Goal: Information Seeking & Learning: Find specific fact

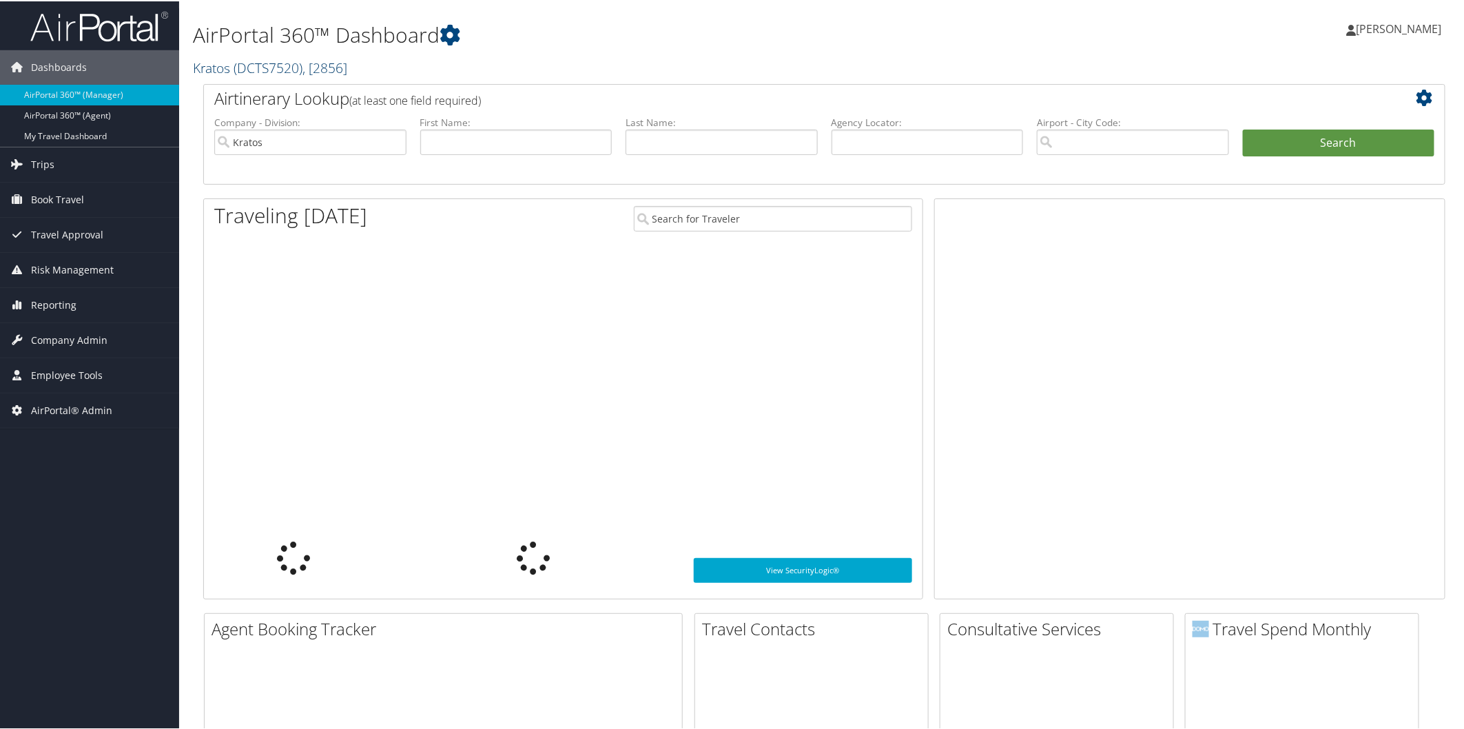
click at [238, 67] on span "( DCTS7520 )" at bounding box center [267, 66] width 69 height 19
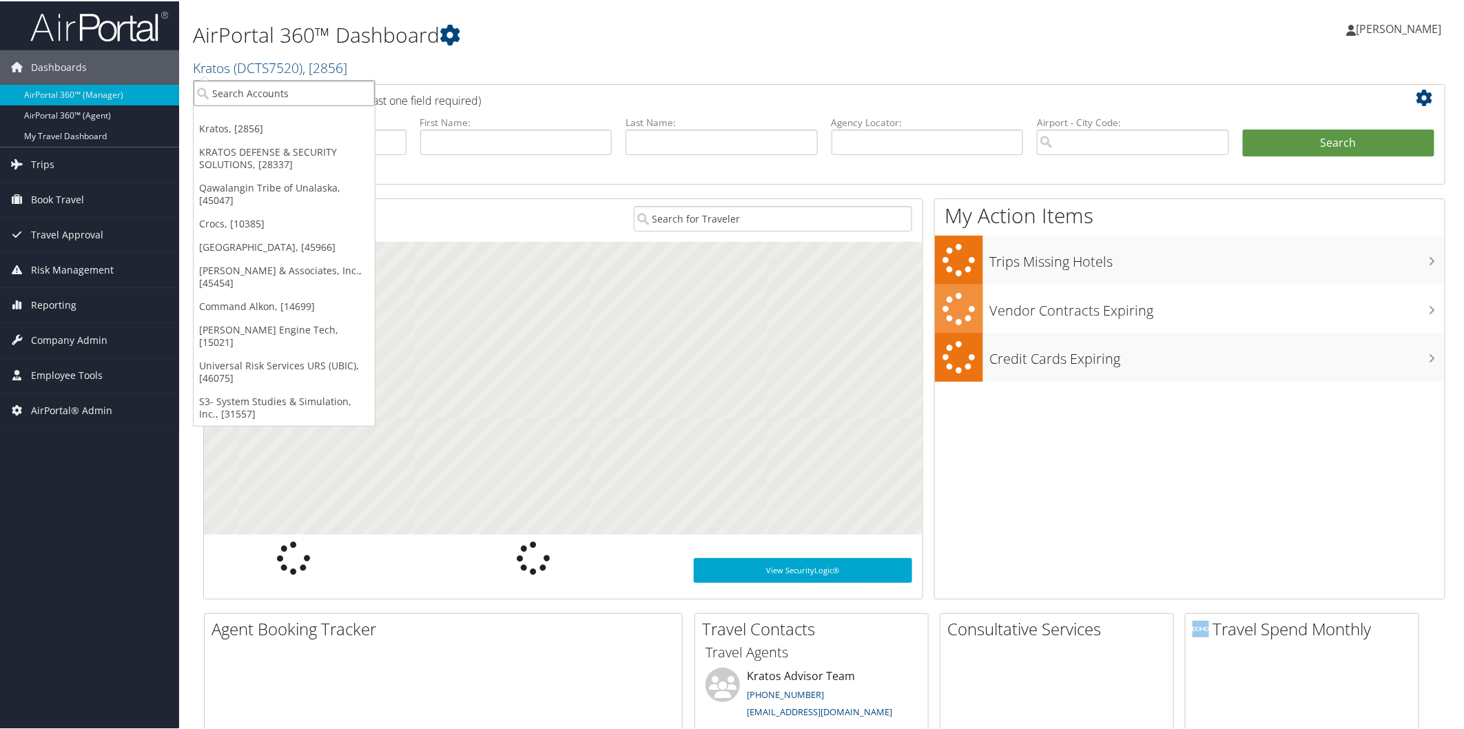
click at [220, 90] on input "search" at bounding box center [284, 91] width 181 height 25
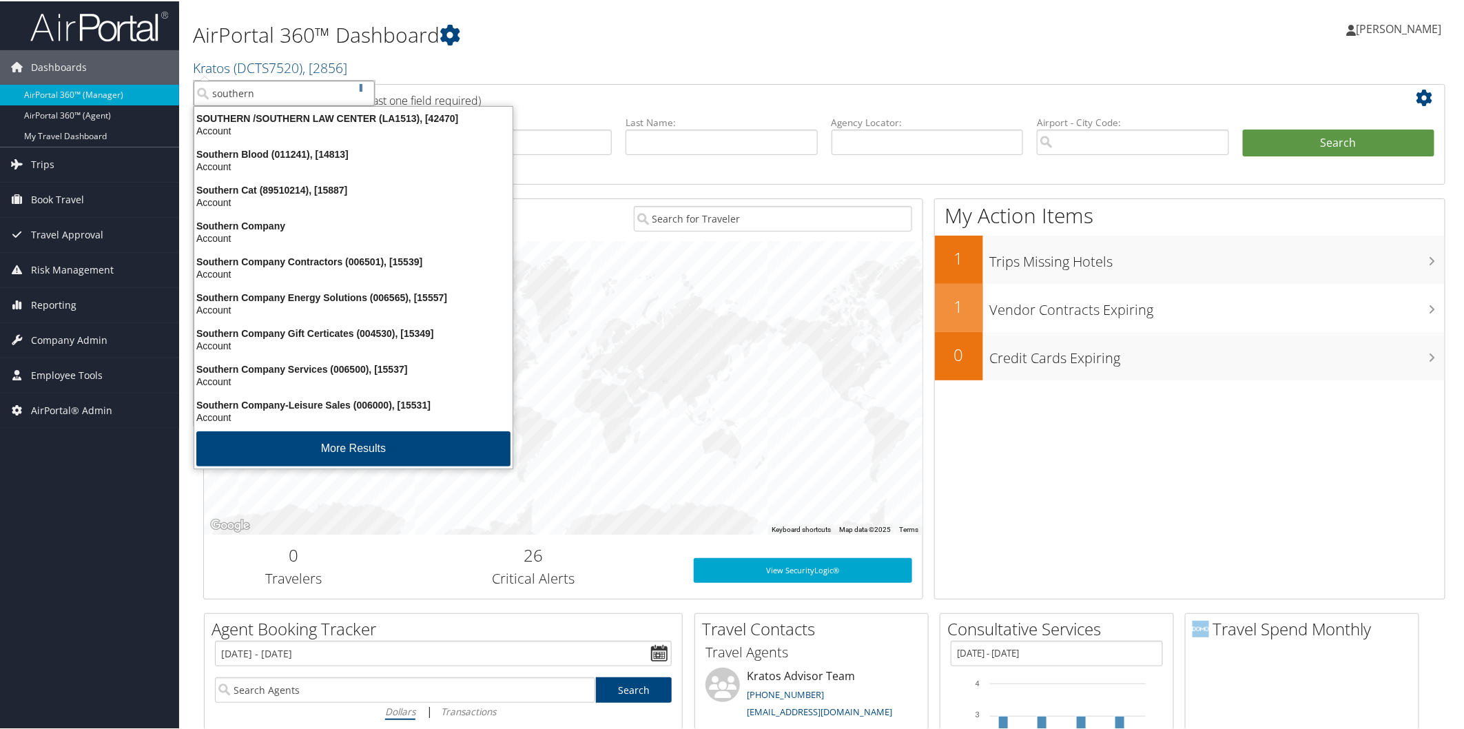
type input "southern p"
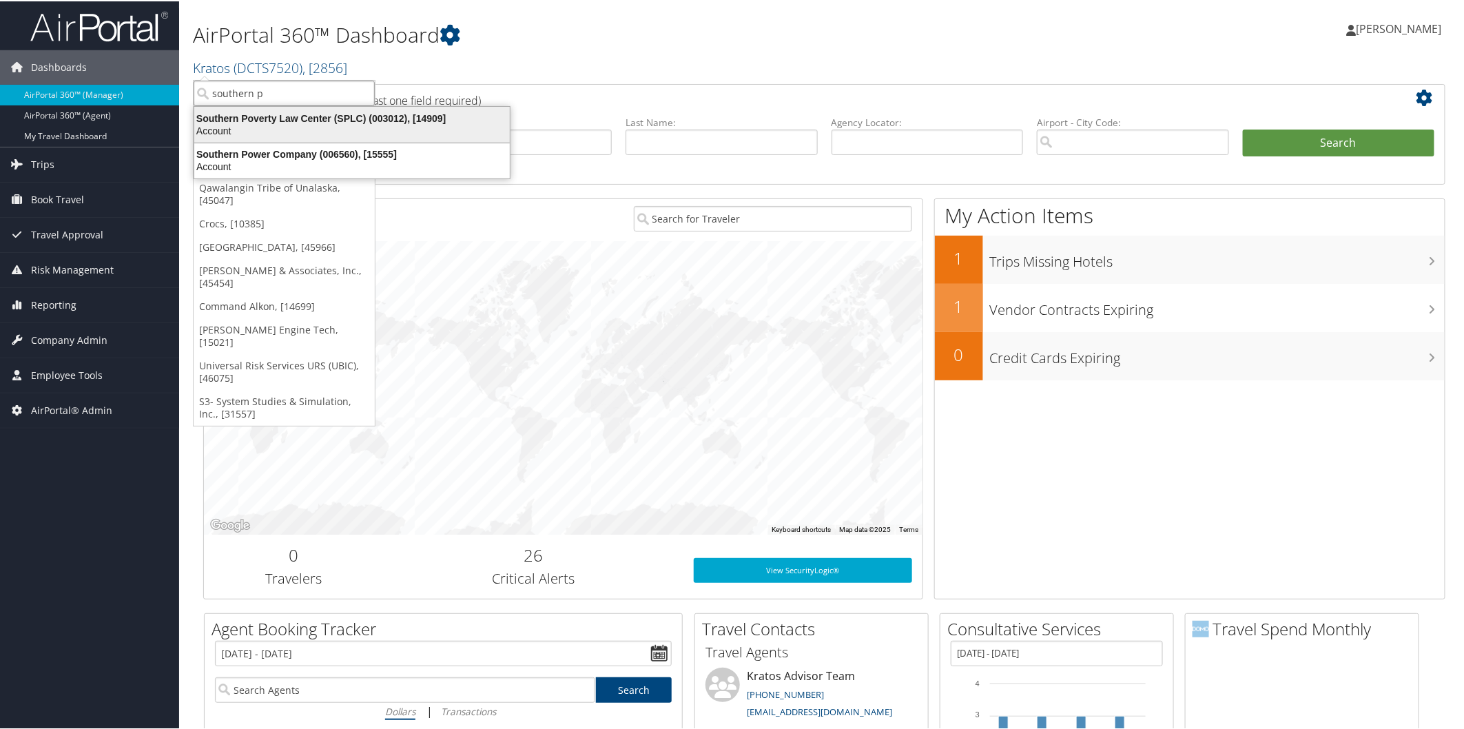
click at [276, 127] on div "Account" at bounding box center [352, 129] width 332 height 12
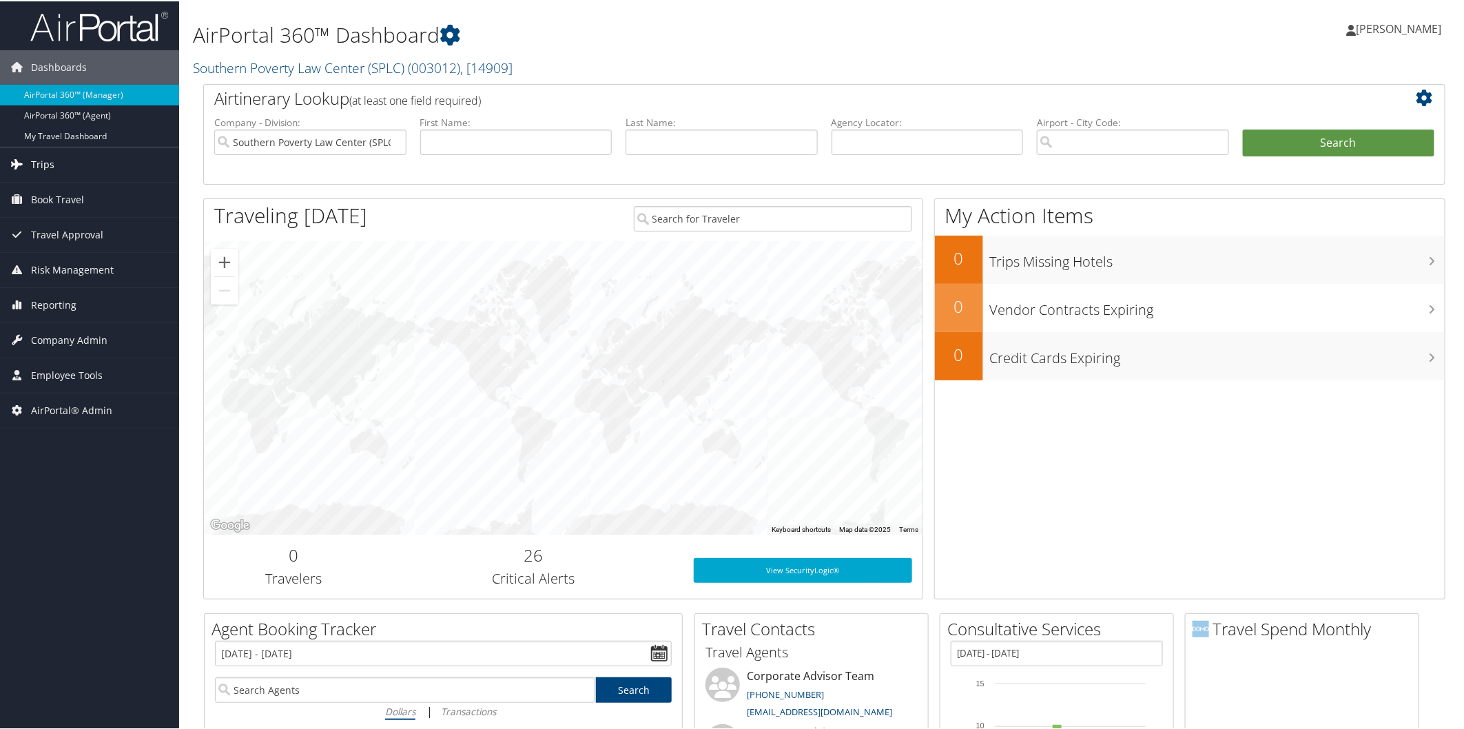
click at [74, 167] on link "Trips" at bounding box center [89, 163] width 179 height 34
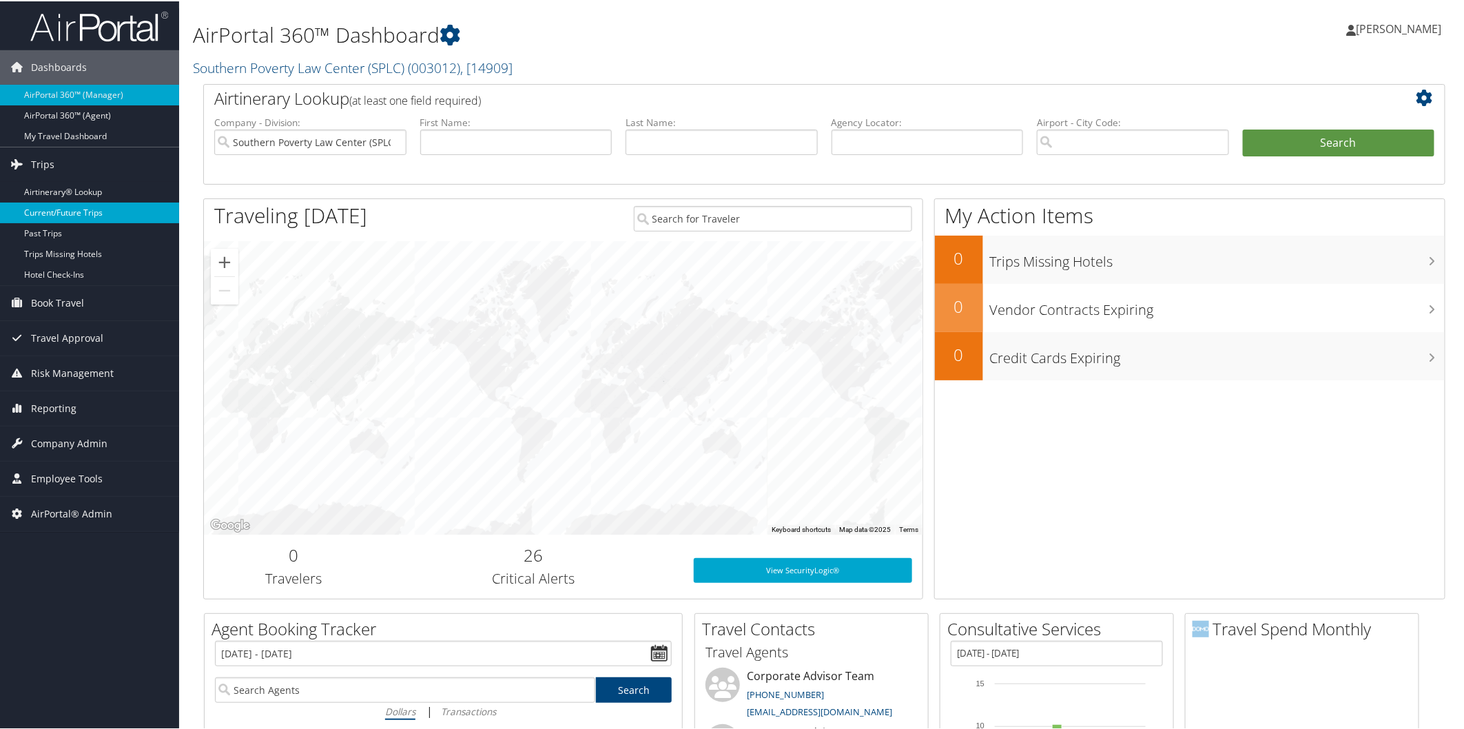
click at [81, 214] on link "Current/Future Trips" at bounding box center [89, 211] width 179 height 21
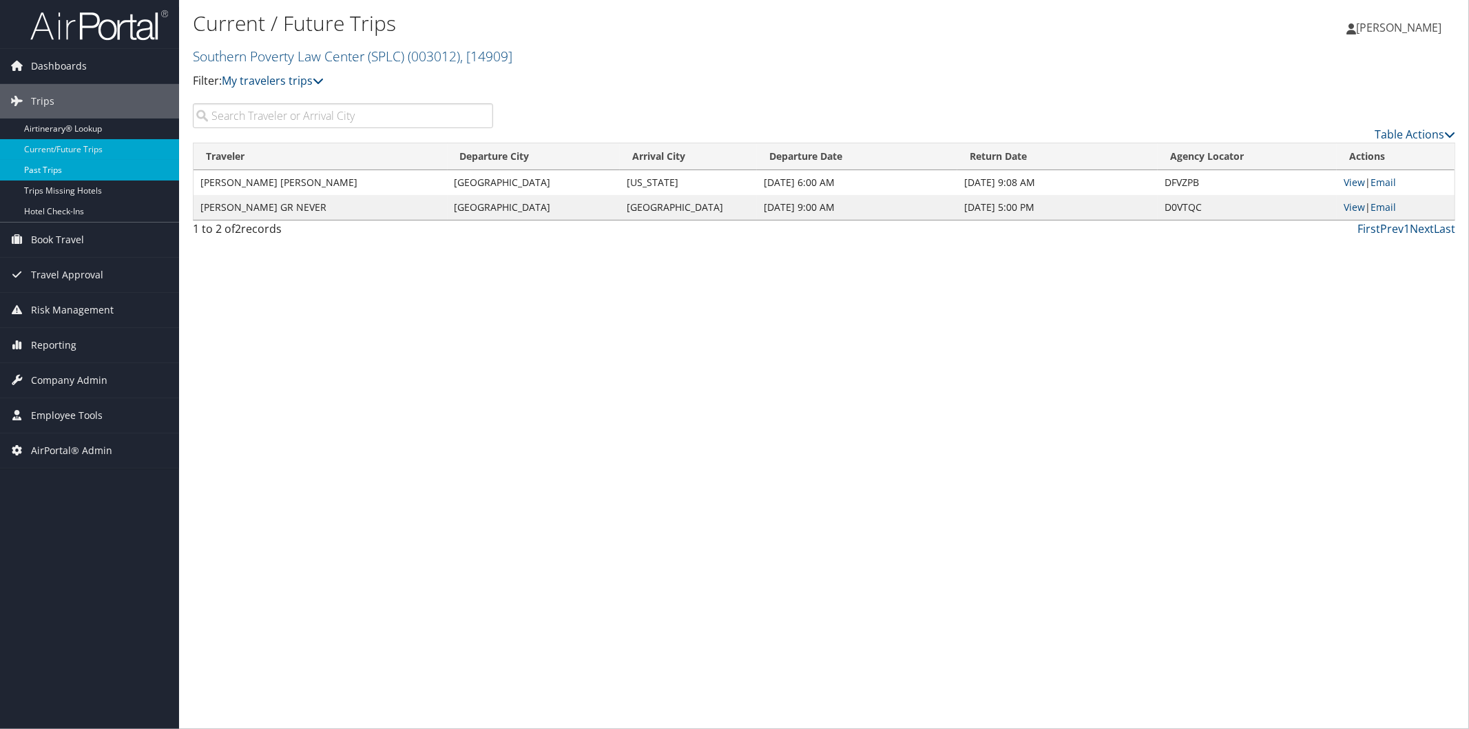
click at [81, 173] on link "Past Trips" at bounding box center [89, 170] width 179 height 21
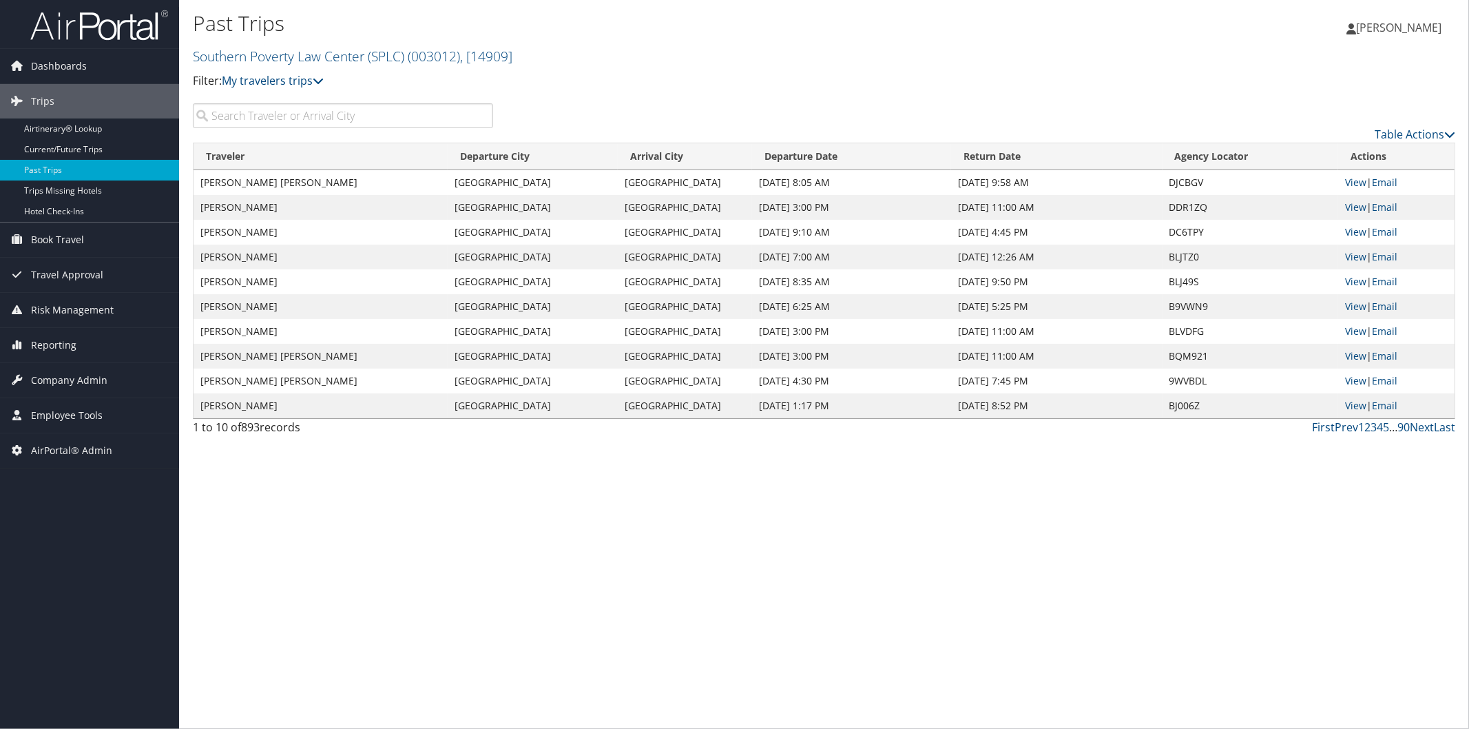
click at [357, 112] on input "search" at bounding box center [343, 115] width 300 height 25
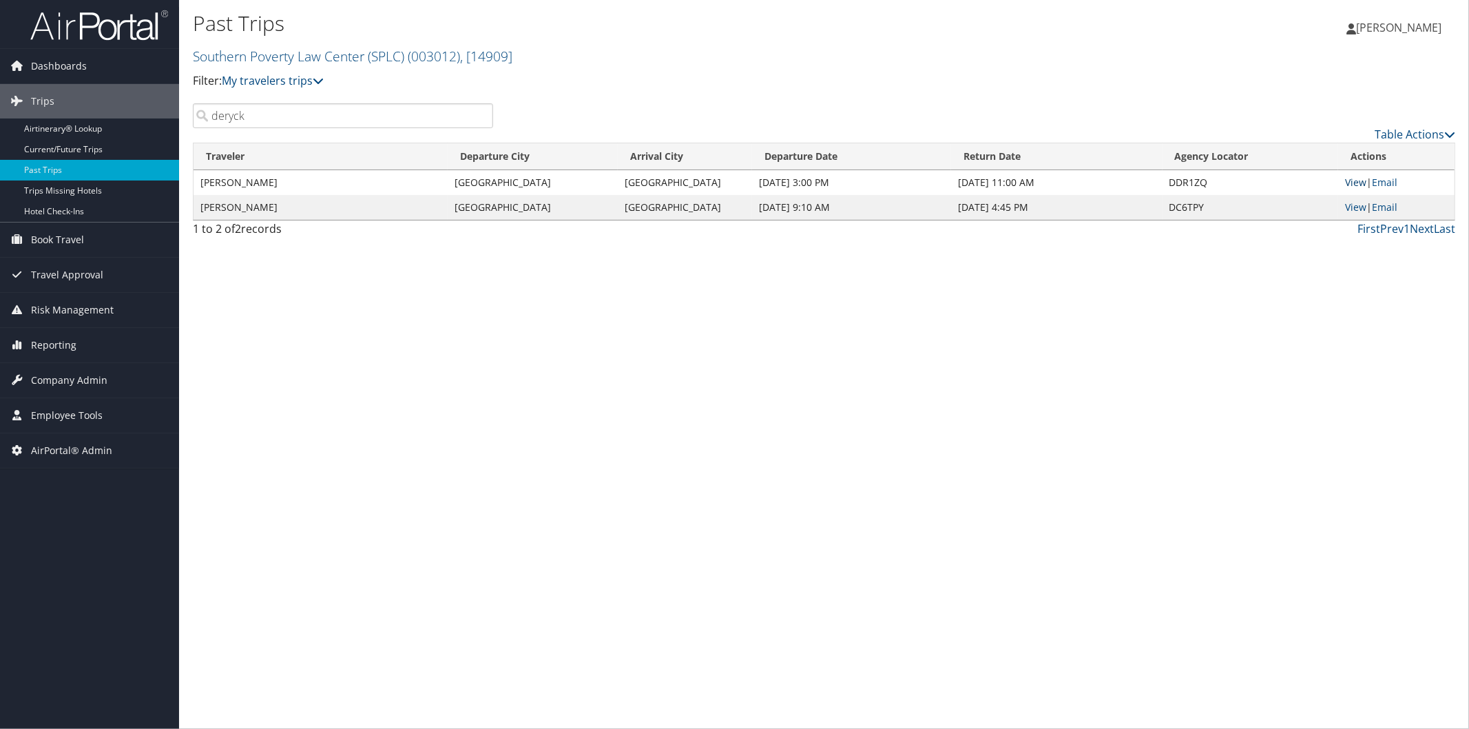
type input "deryck"
click at [1357, 187] on link "View" at bounding box center [1355, 182] width 21 height 13
click at [1348, 205] on link "View" at bounding box center [1355, 206] width 21 height 13
click at [1355, 179] on link "View" at bounding box center [1355, 182] width 21 height 13
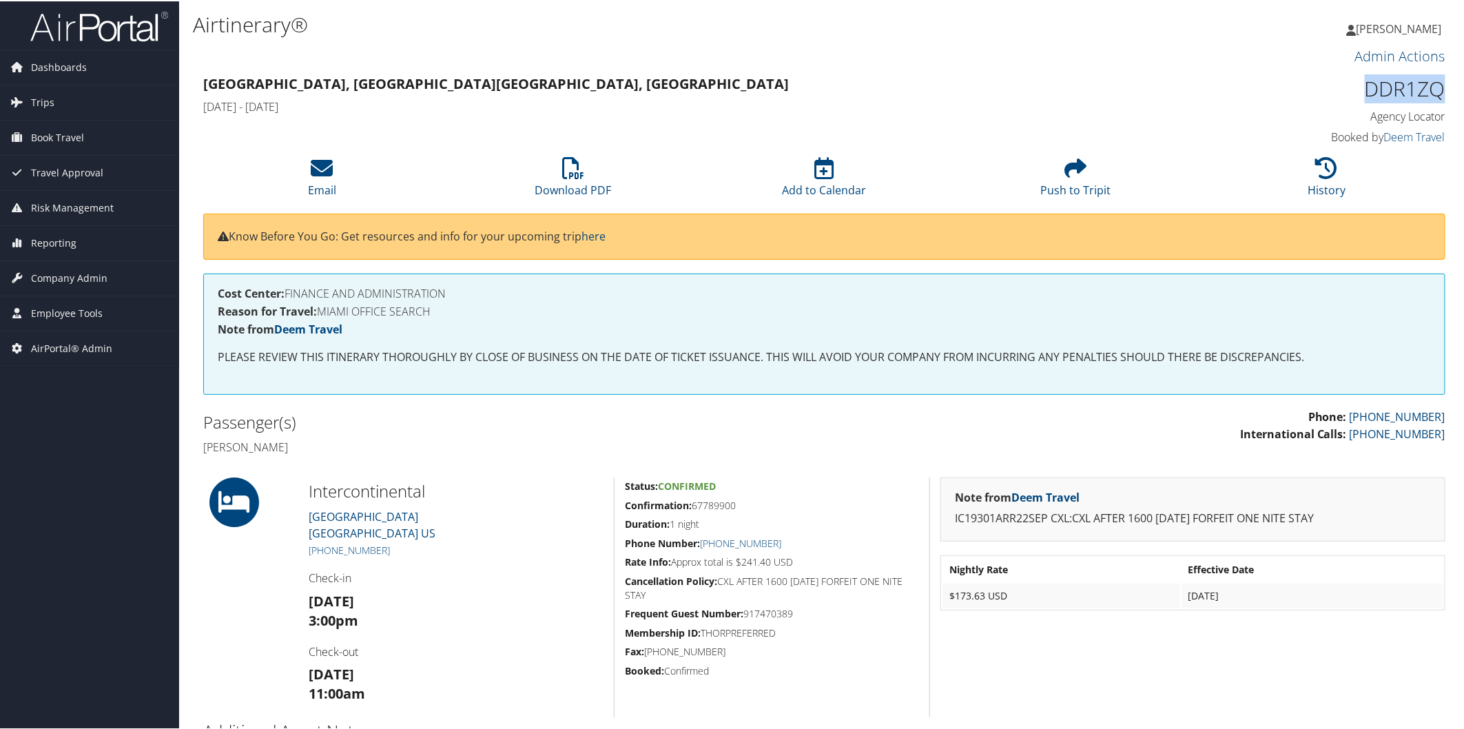
drag, startPoint x: 1357, startPoint y: 90, endPoint x: 1441, endPoint y: 90, distance: 83.3
click at [1441, 90] on div "DDR1ZQ Agency Locator Agency Locator DDR1ZQ Booked by Deem Travel Booked by Dee…" at bounding box center [1297, 109] width 315 height 79
copy h1 "DDR1ZQ"
click at [94, 279] on span "Company Admin" at bounding box center [69, 277] width 76 height 34
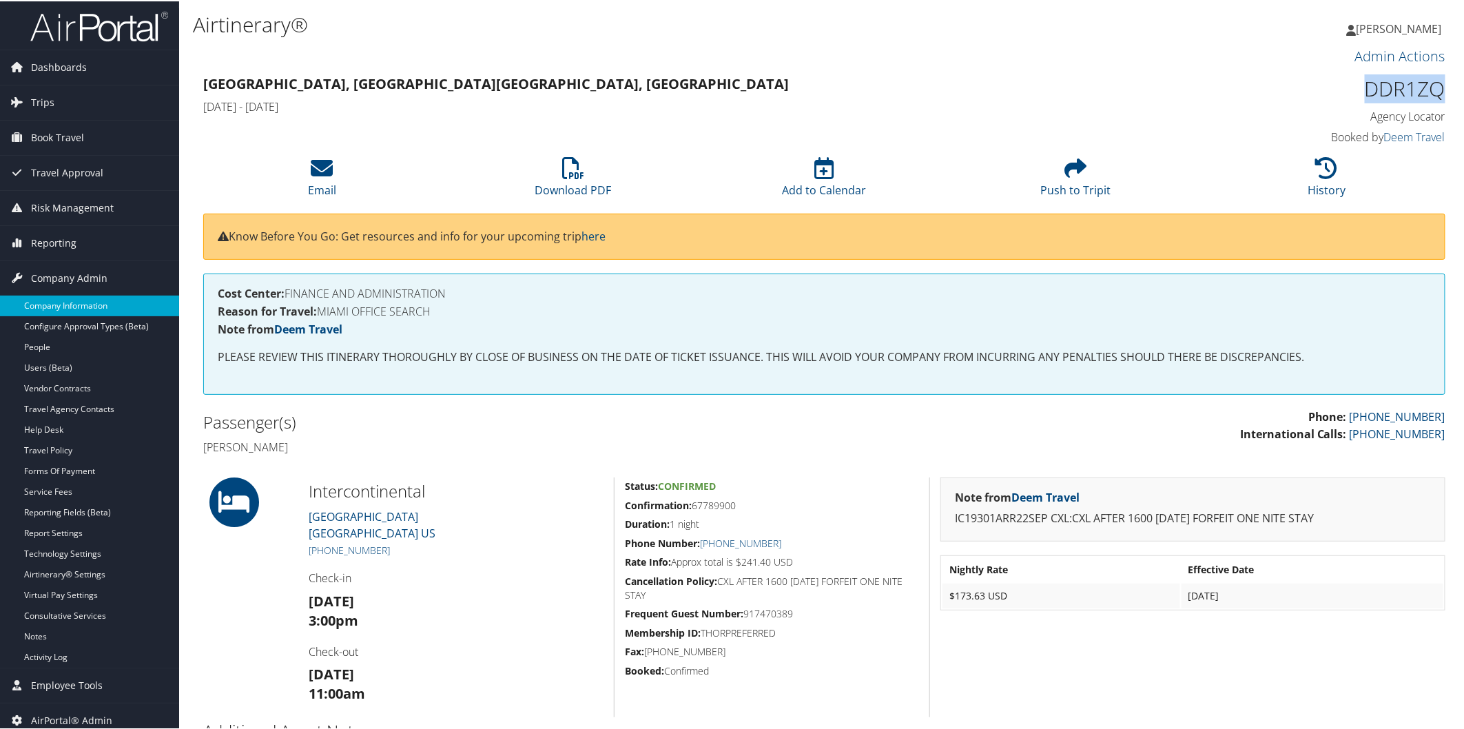
click at [93, 297] on link "Company Information" at bounding box center [89, 304] width 179 height 21
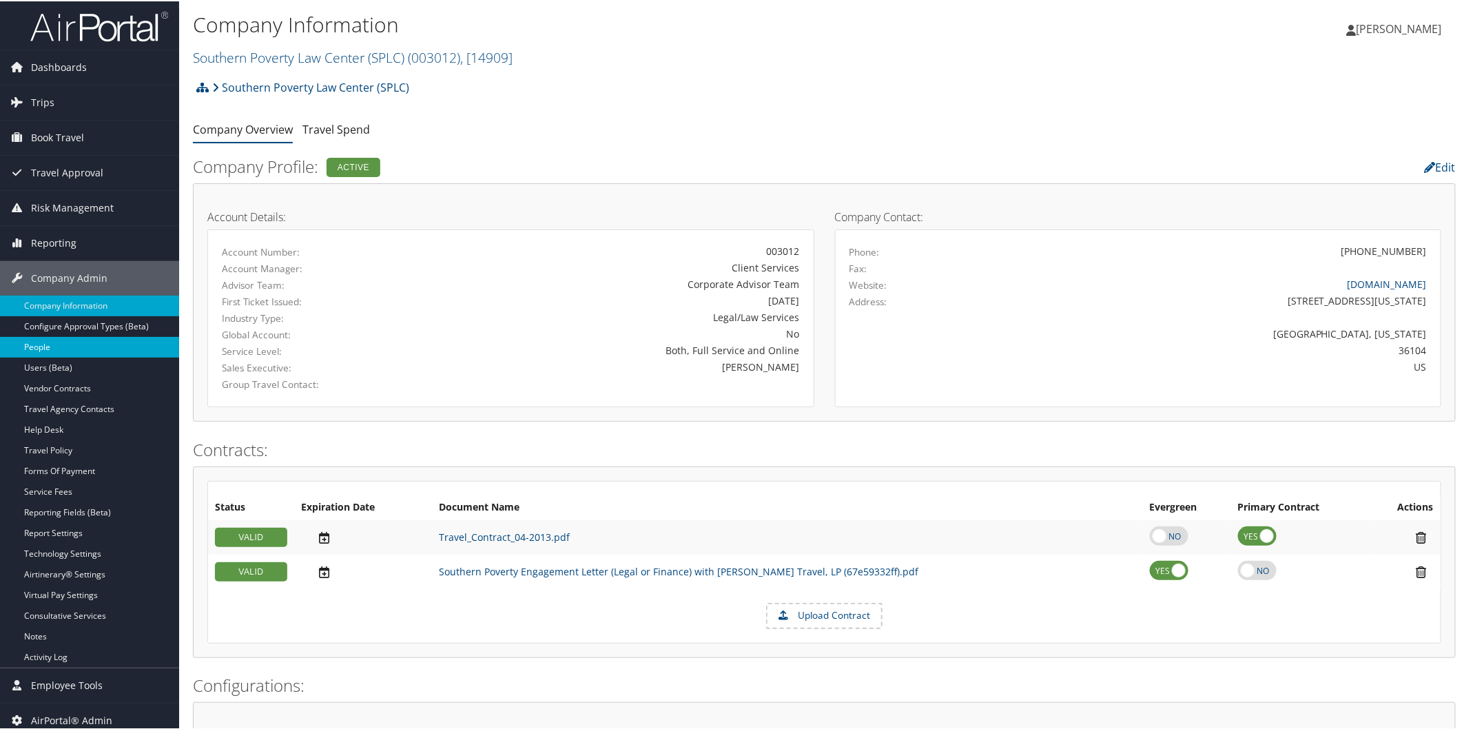
click at [77, 345] on link "People" at bounding box center [89, 345] width 179 height 21
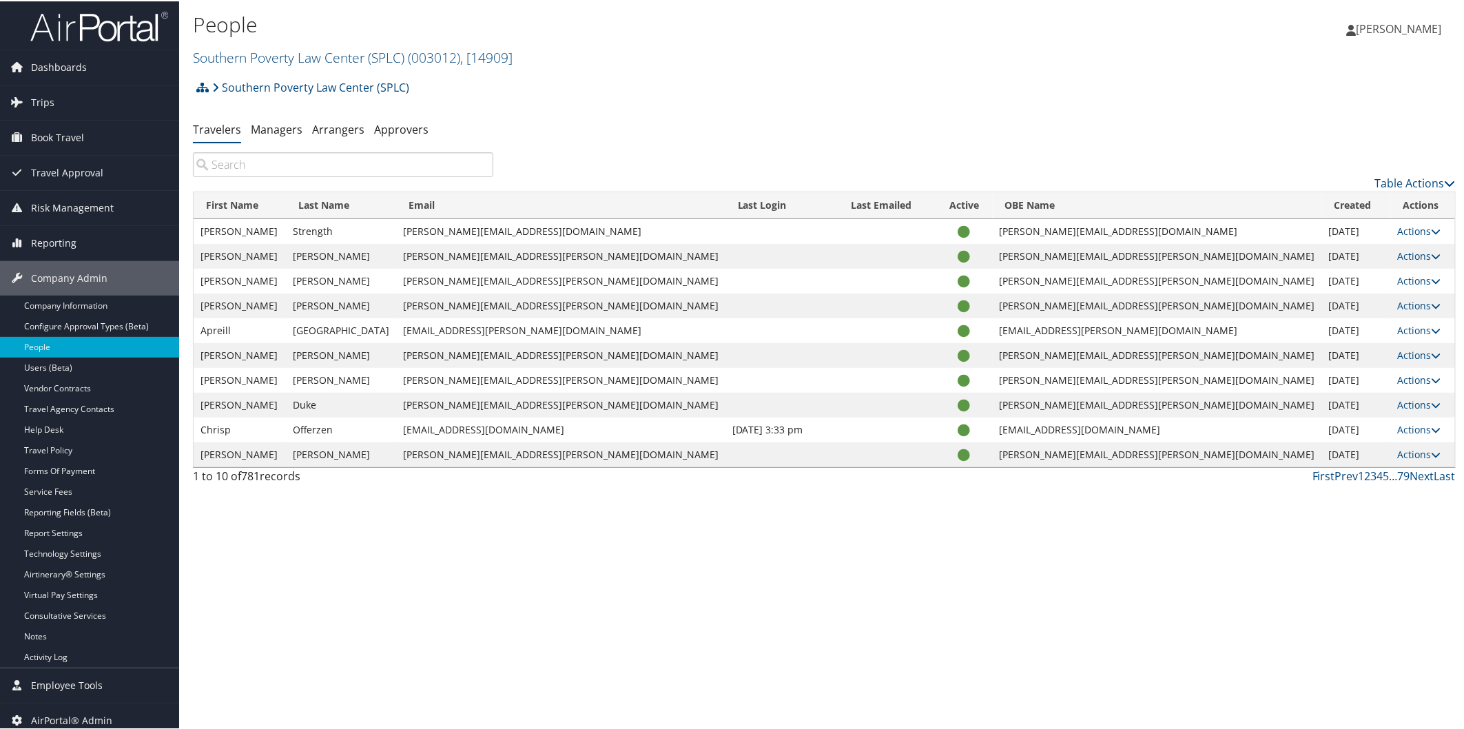
click at [348, 163] on input "search" at bounding box center [343, 163] width 300 height 25
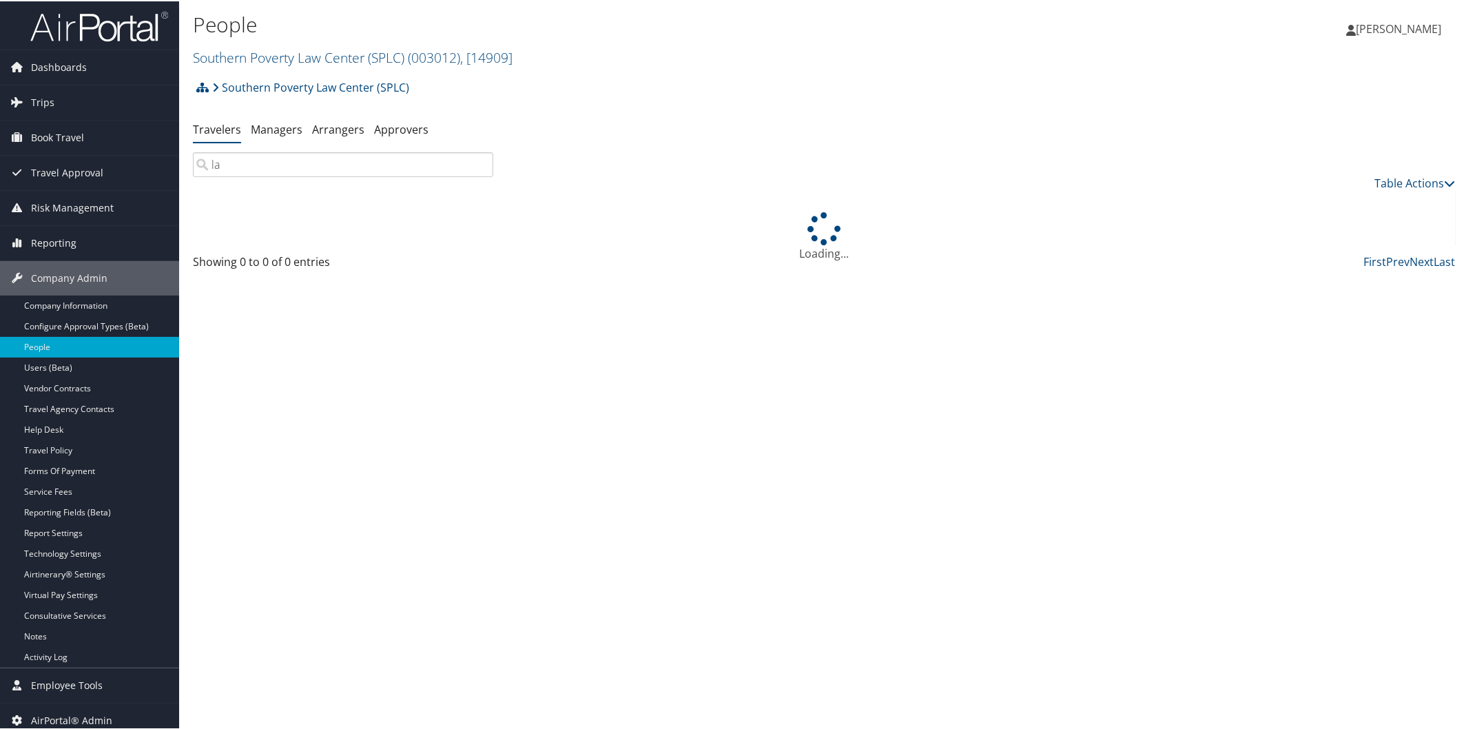
type input "l"
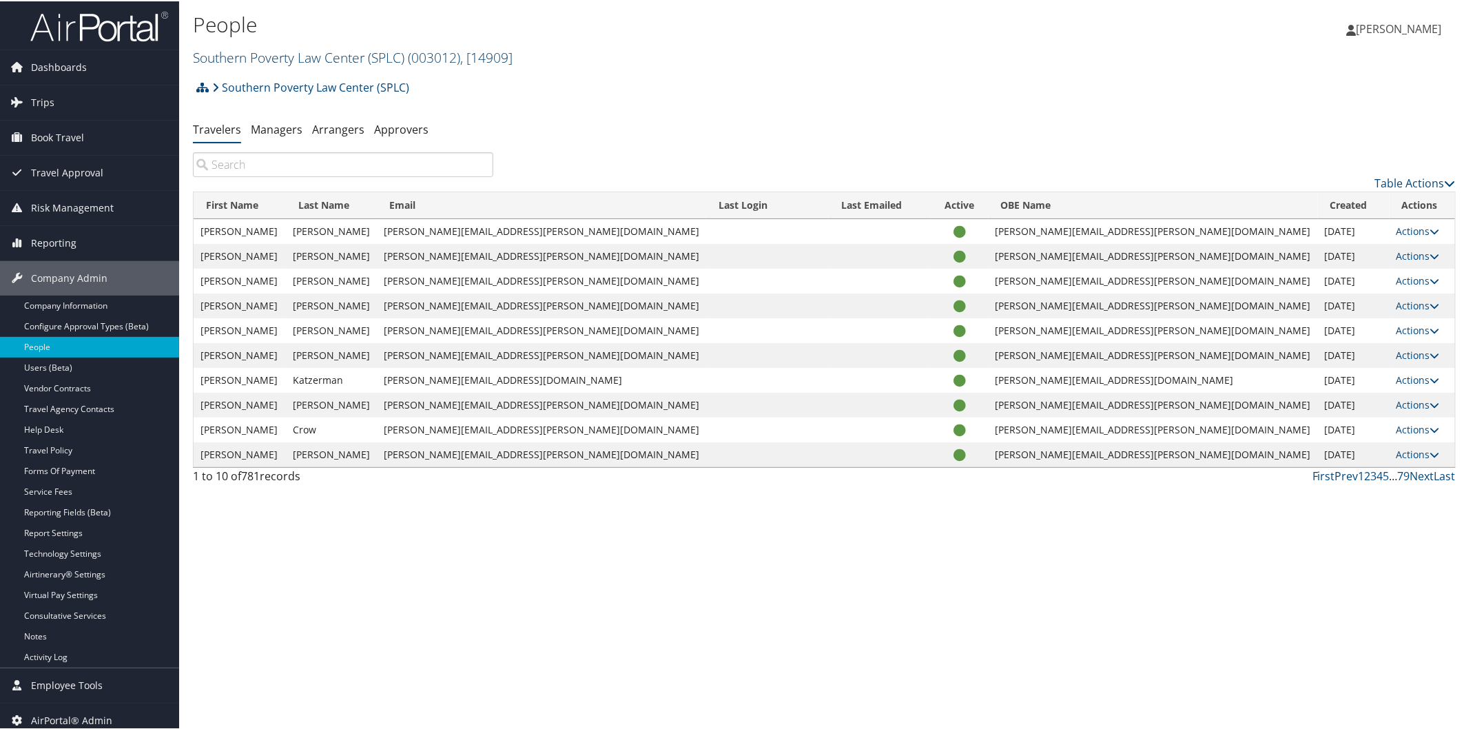
click at [293, 56] on link "Southern Poverty Law Center (SPLC) ( 003012 ) , [ 14909 ]" at bounding box center [353, 56] width 320 height 19
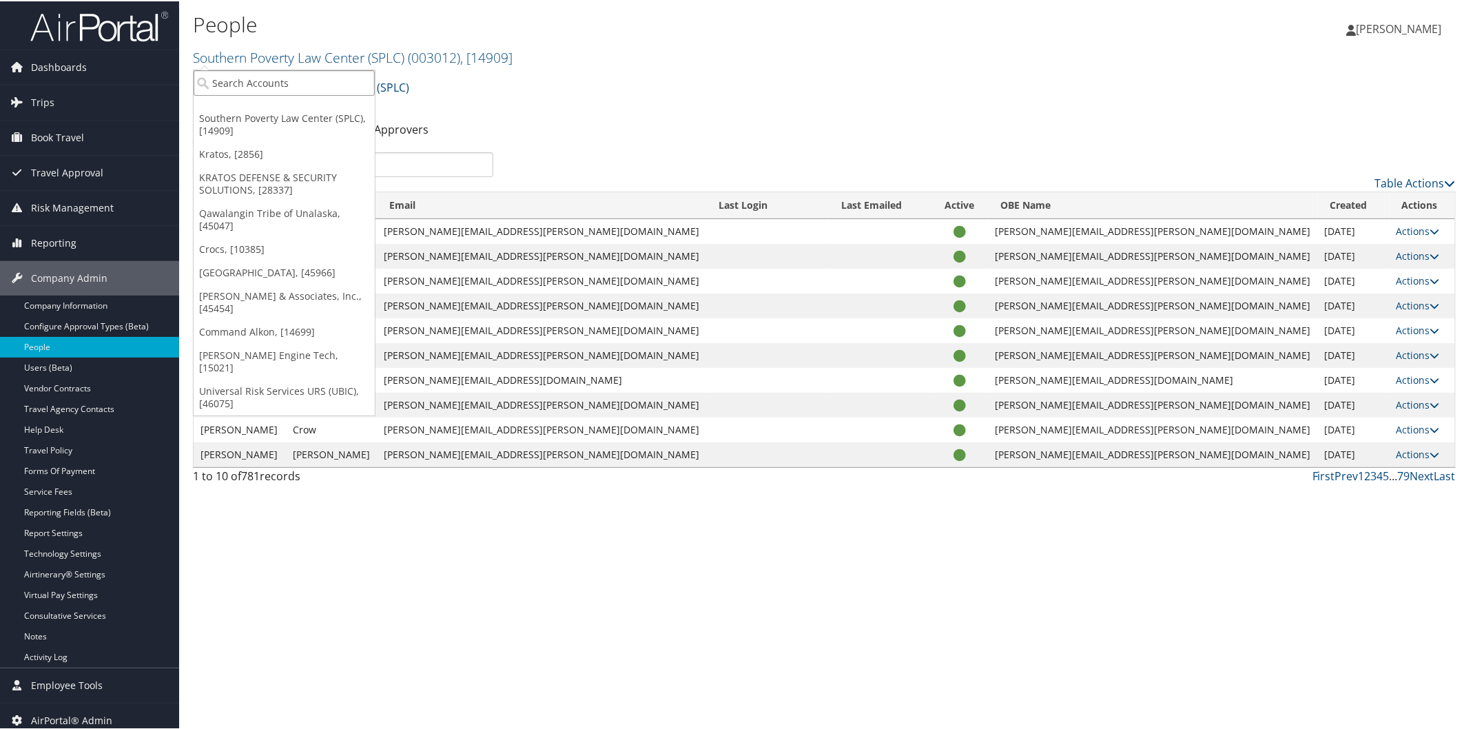
click at [272, 78] on input "search" at bounding box center [284, 81] width 181 height 25
type input "civica"
click at [271, 124] on div "Account" at bounding box center [284, 119] width 196 height 12
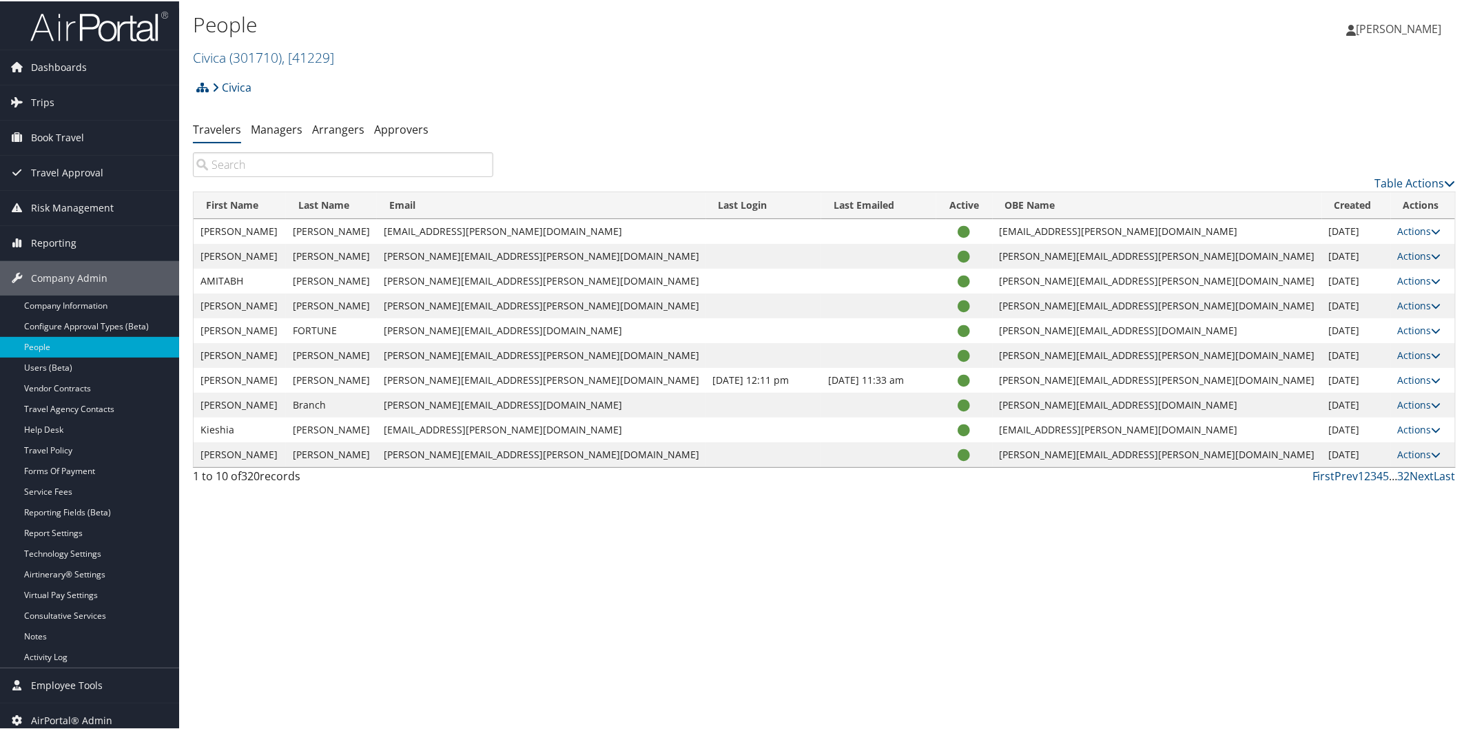
click at [309, 165] on input "search" at bounding box center [343, 163] width 300 height 25
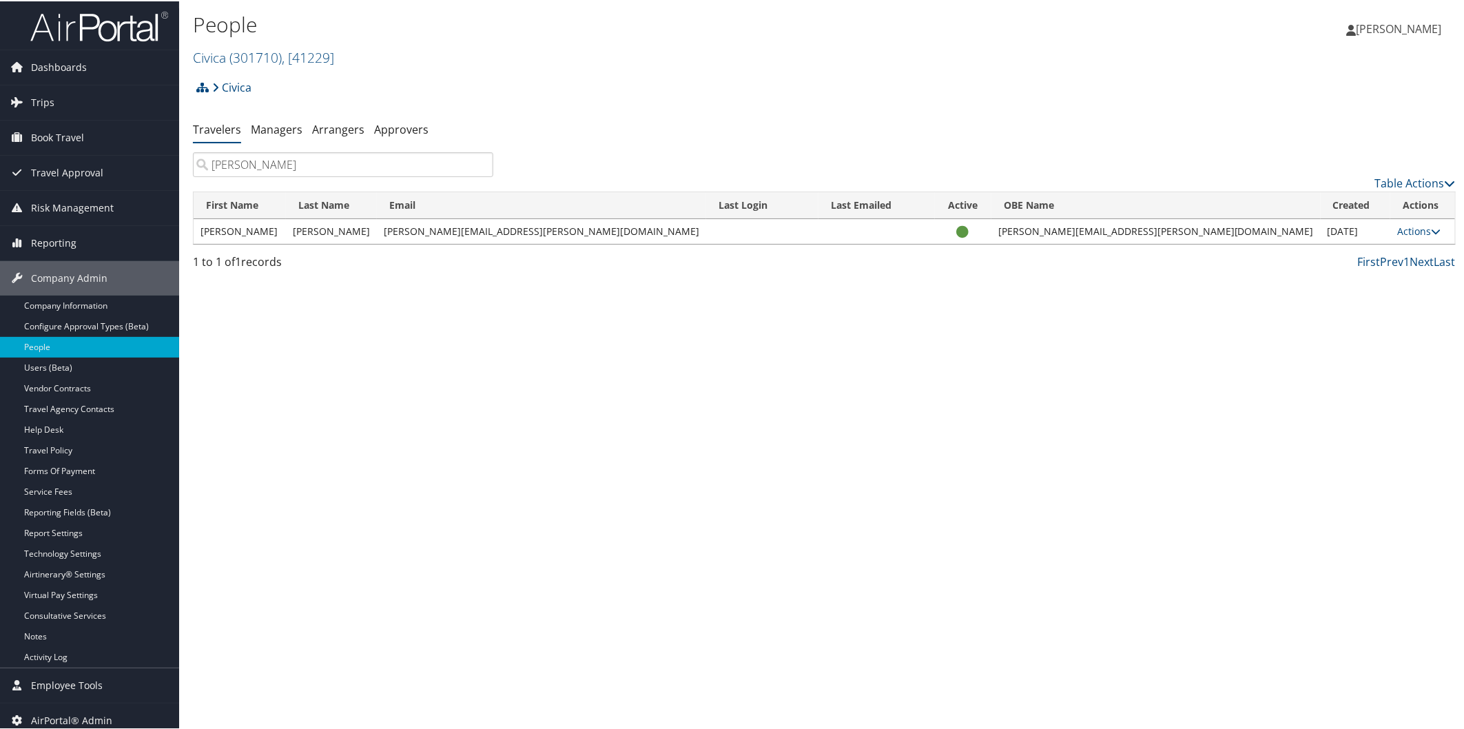
type input "[PERSON_NAME]"
drag, startPoint x: 313, startPoint y: 229, endPoint x: 368, endPoint y: 231, distance: 54.4
click at [368, 231] on td "[PERSON_NAME]" at bounding box center [331, 230] width 91 height 25
copy td "[PERSON_NAME]"
click at [55, 94] on link "Trips" at bounding box center [89, 101] width 179 height 34
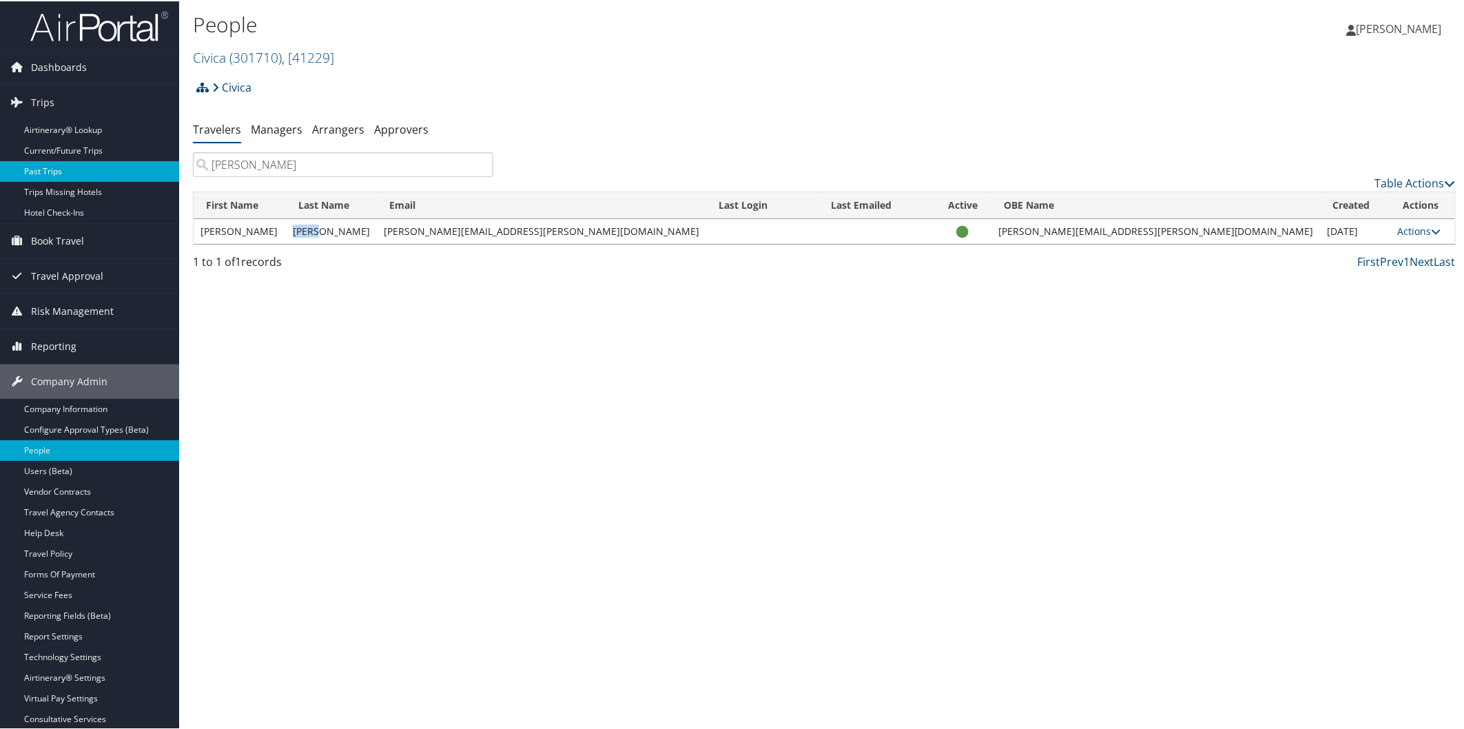
click at [74, 166] on link "Past Trips" at bounding box center [89, 170] width 179 height 21
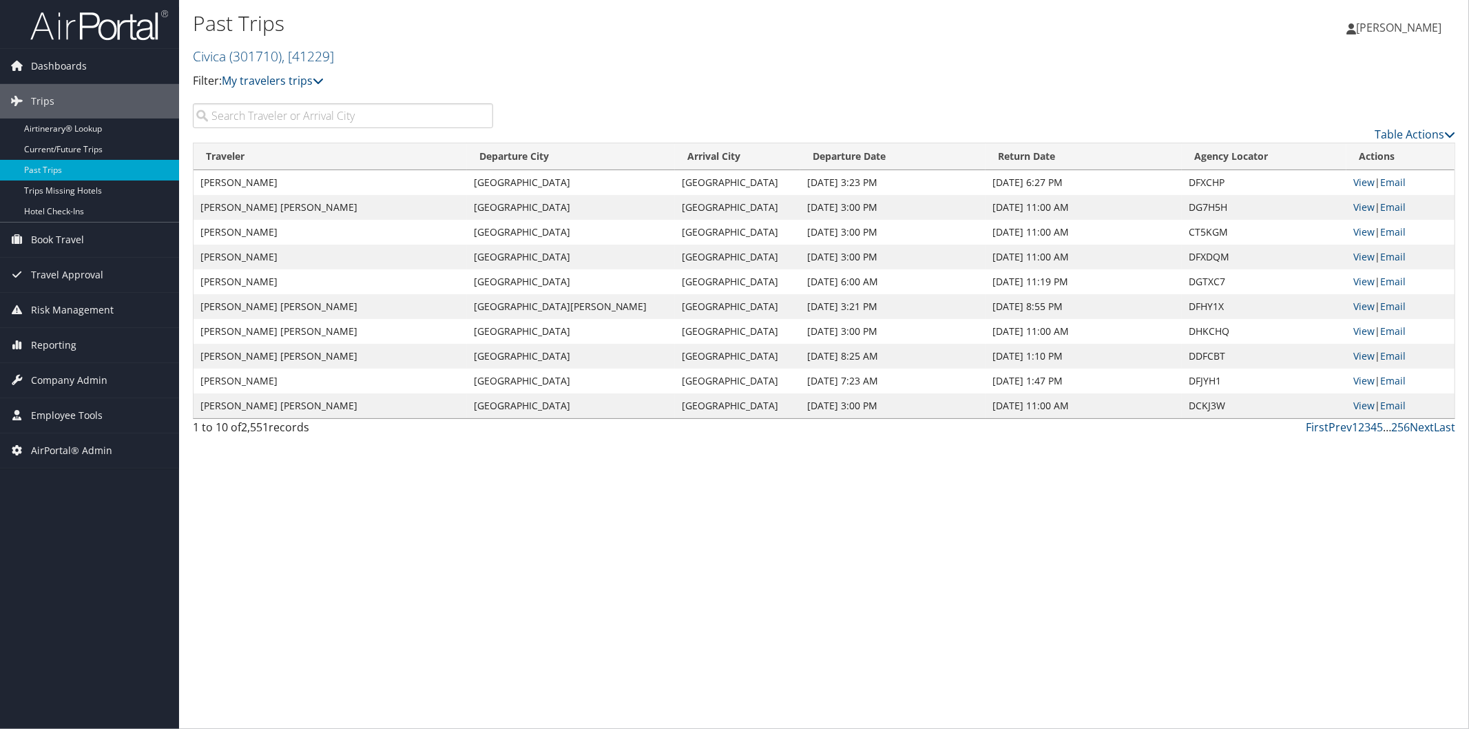
click at [288, 112] on input "search" at bounding box center [343, 115] width 300 height 25
paste input "Hesse"
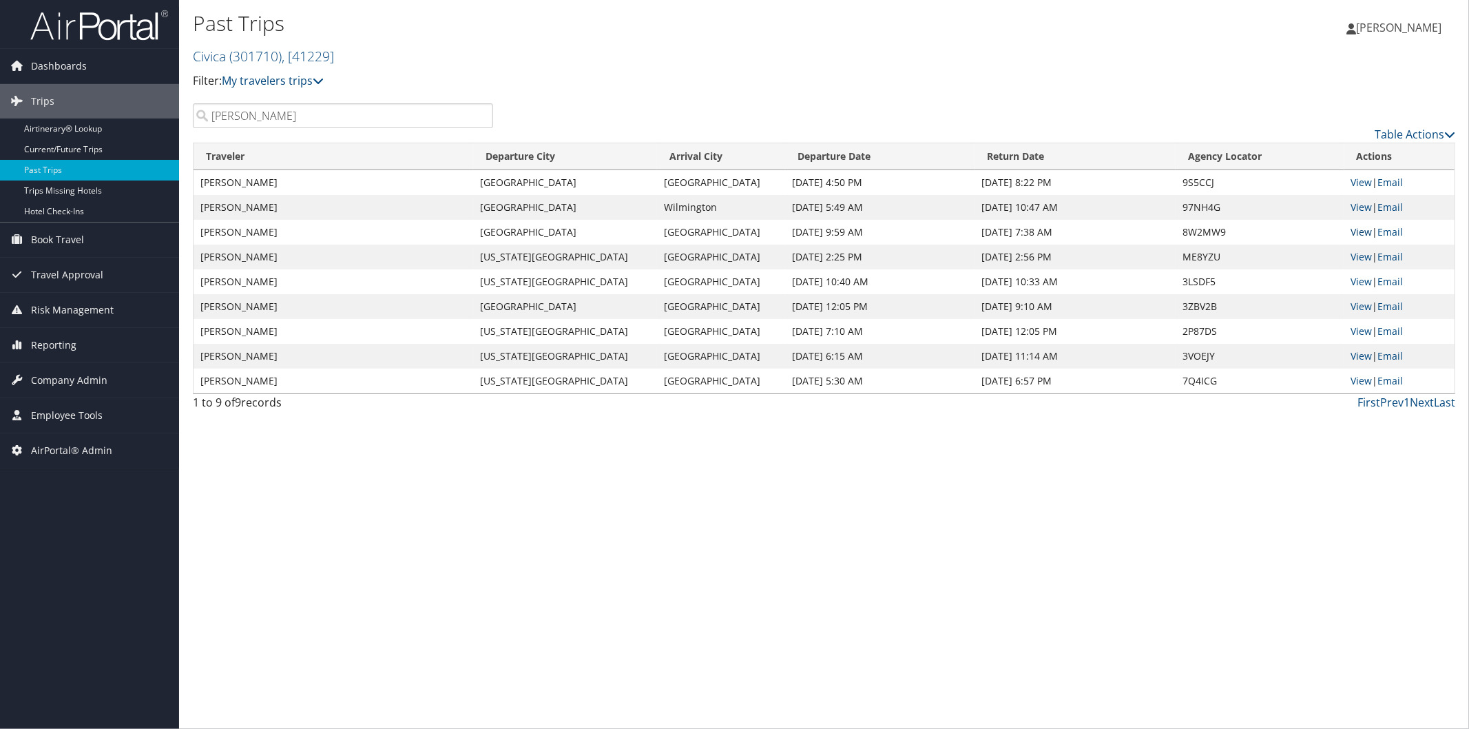
click at [1361, 231] on link "View" at bounding box center [1361, 231] width 21 height 13
click at [342, 124] on input "Hesse" at bounding box center [343, 115] width 300 height 25
drag, startPoint x: 335, startPoint y: 124, endPoint x: 183, endPoint y: 114, distance: 152.5
click at [183, 114] on div "Hesse" at bounding box center [343, 115] width 321 height 25
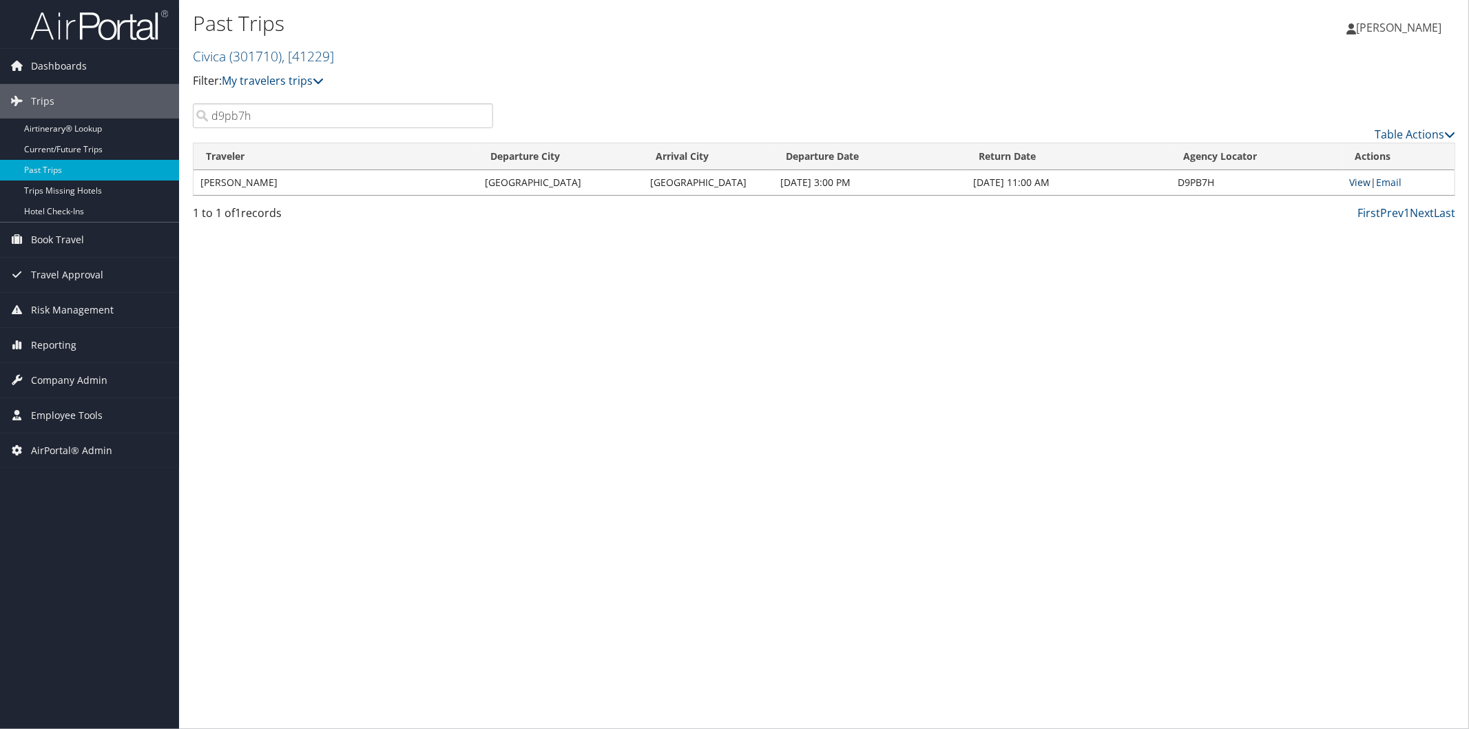
type input "d9pb7h"
click at [1353, 182] on link "View" at bounding box center [1359, 182] width 21 height 13
click at [1354, 181] on link "View" at bounding box center [1359, 182] width 21 height 13
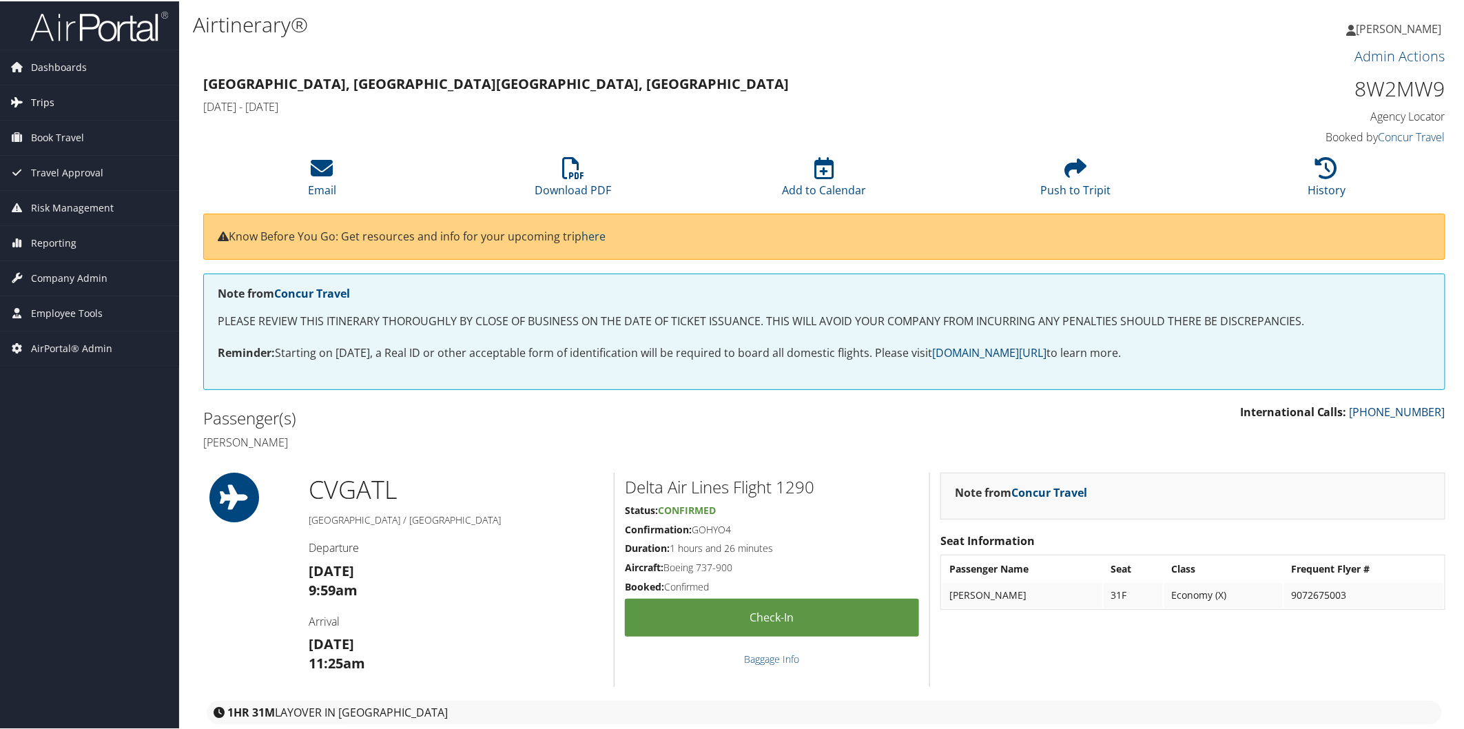
click at [28, 105] on link "Trips" at bounding box center [89, 101] width 179 height 34
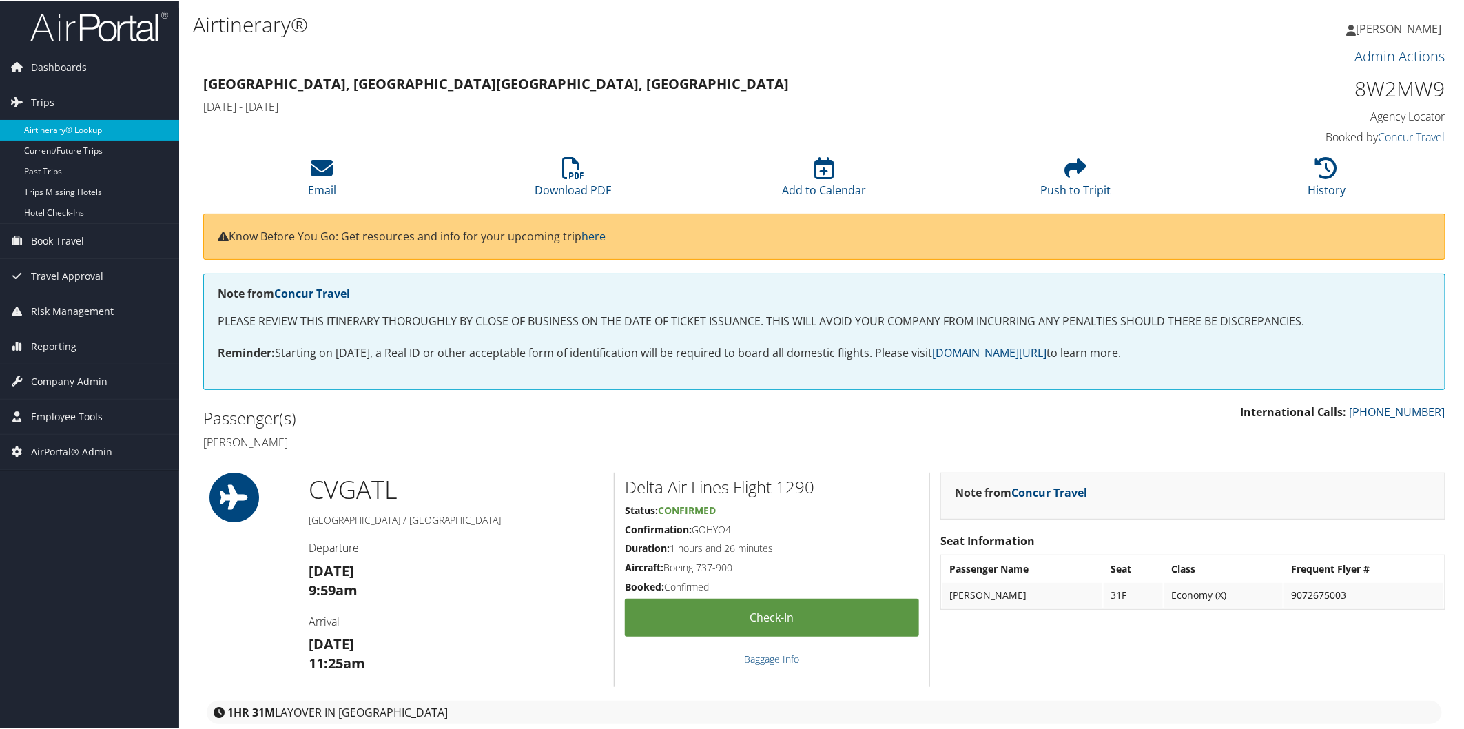
click at [62, 126] on link "Airtinerary® Lookup" at bounding box center [89, 128] width 179 height 21
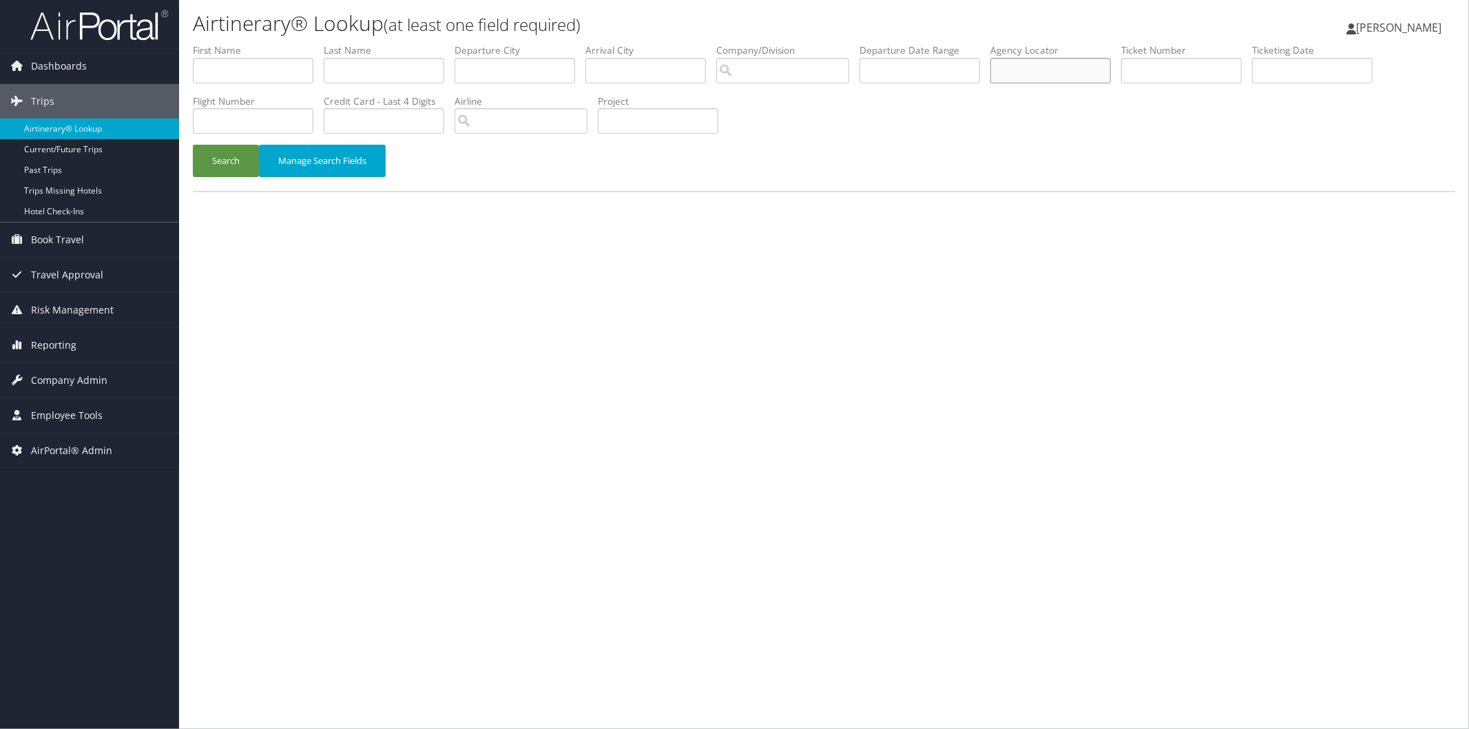
click at [1078, 65] on input "text" at bounding box center [1050, 70] width 121 height 25
type input "d9pb7h"
click at [193, 145] on button "Search" at bounding box center [226, 161] width 66 height 32
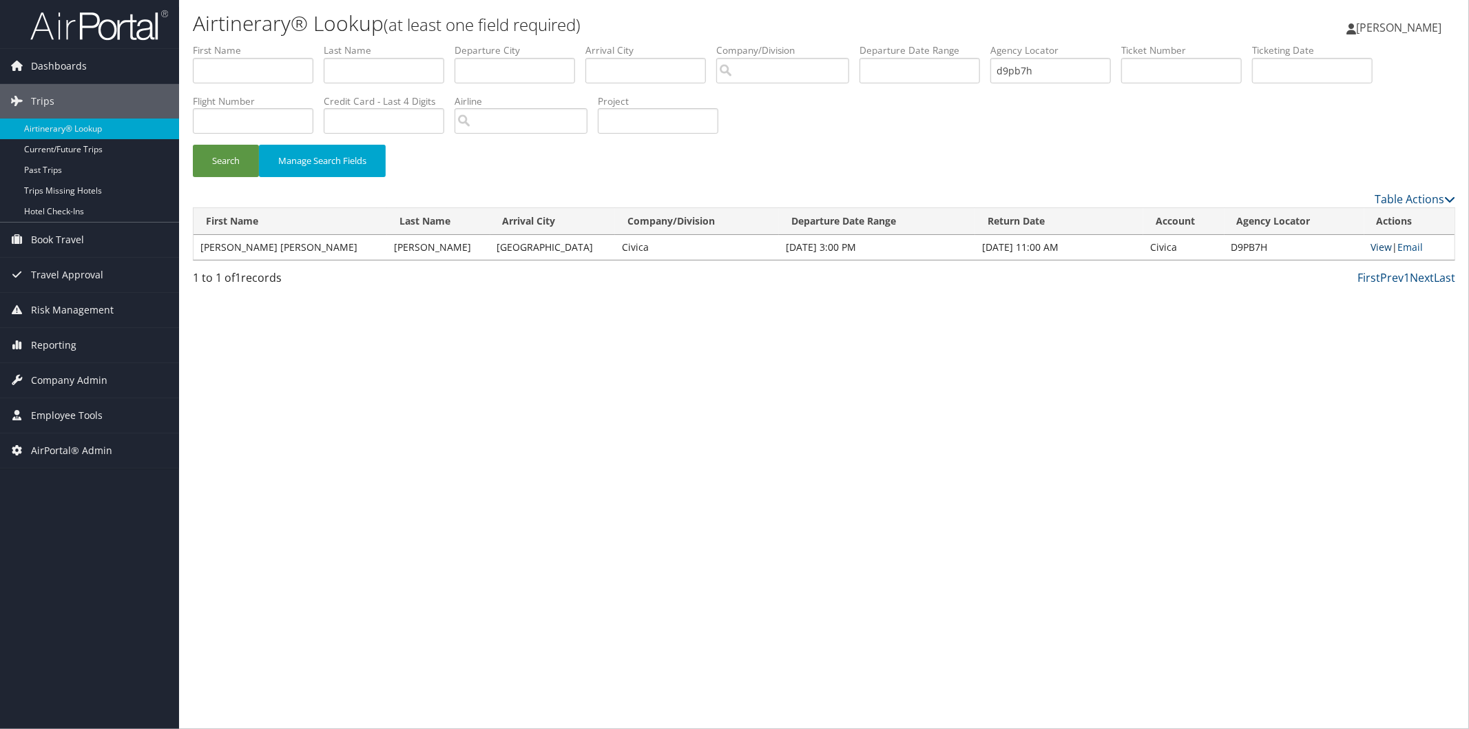
click at [1373, 242] on link "View" at bounding box center [1381, 246] width 21 height 13
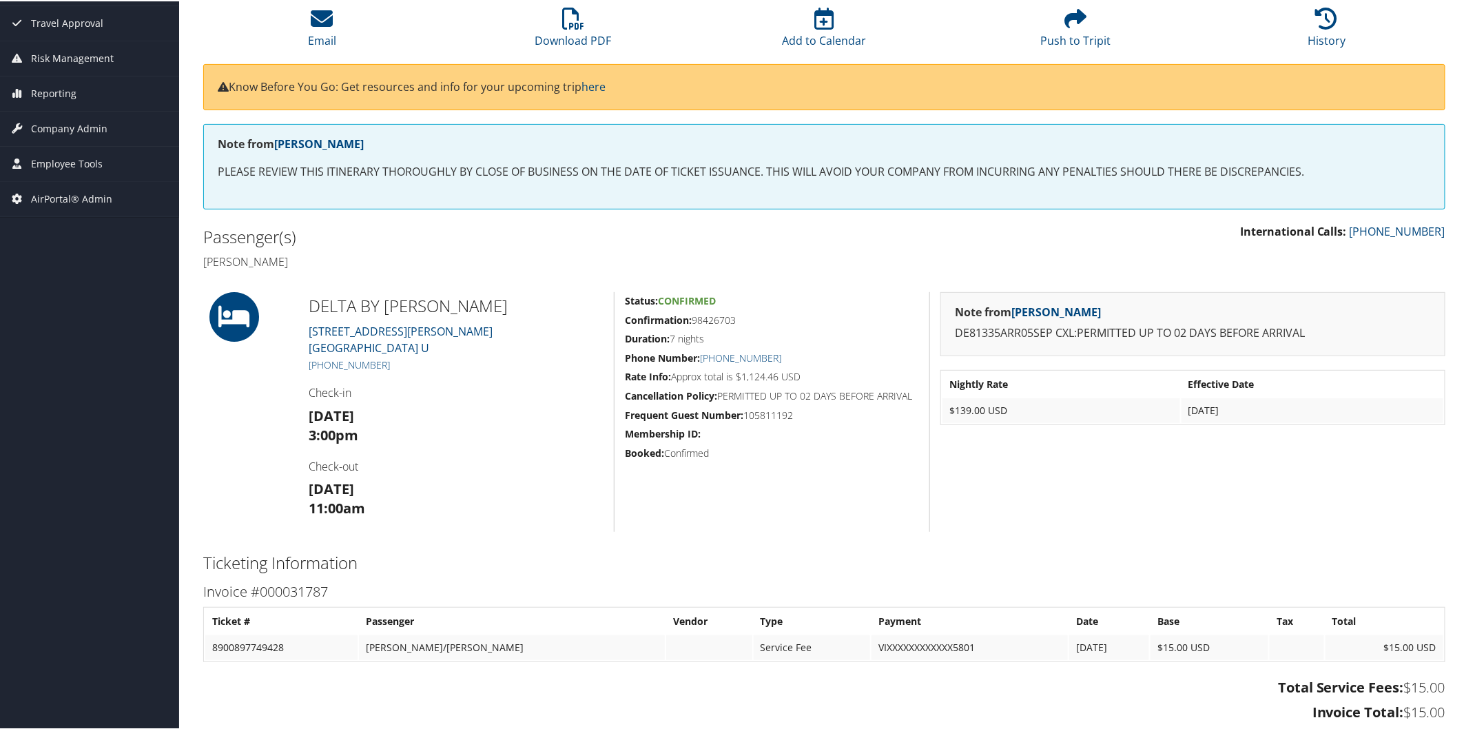
scroll to position [229, 0]
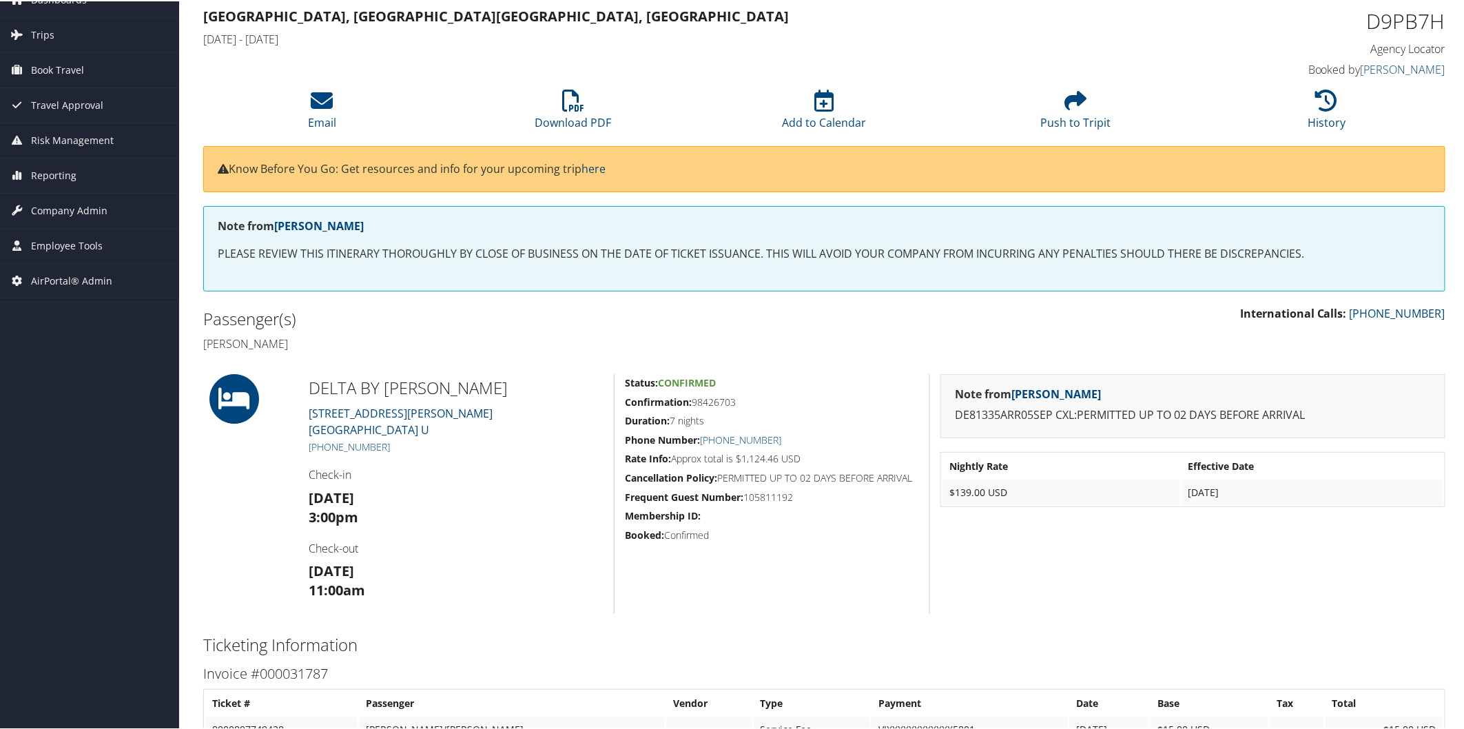
scroll to position [76, 0]
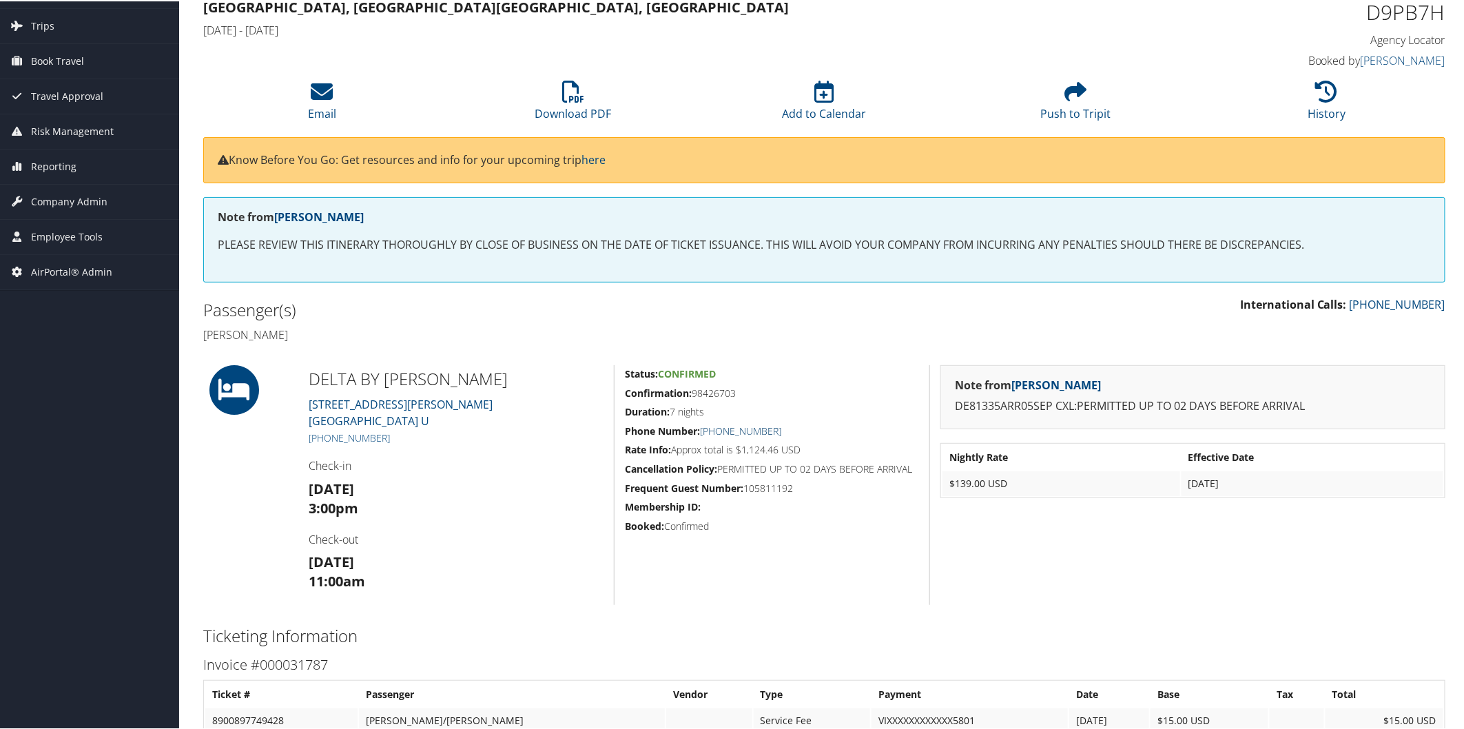
drag, startPoint x: 802, startPoint y: 432, endPoint x: 714, endPoint y: 434, distance: 88.2
click at [714, 434] on h5 "Phone Number: +1 (804) 520-5880" at bounding box center [772, 430] width 294 height 14
copy link "(804) 520-5880"
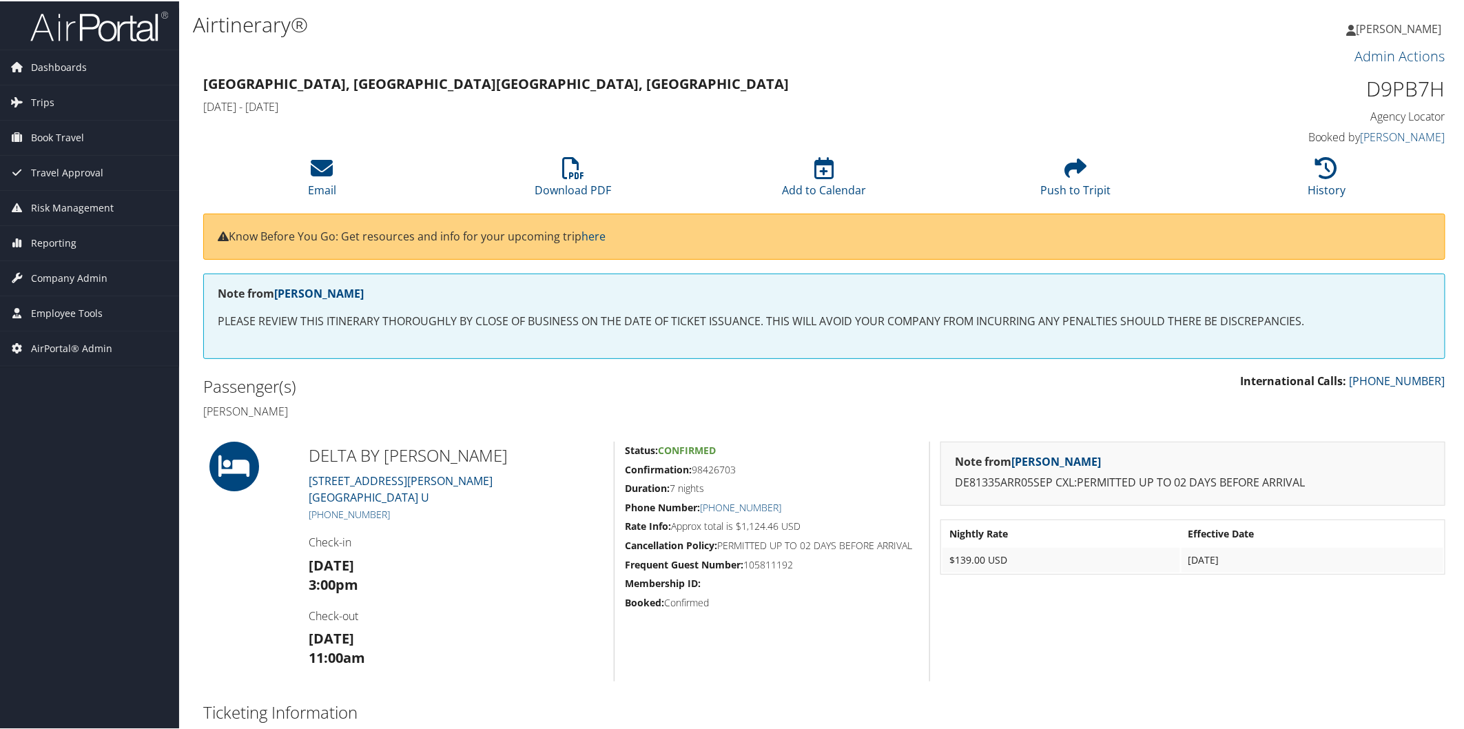
drag, startPoint x: 617, startPoint y: 468, endPoint x: 767, endPoint y: 464, distance: 149.5
click at [767, 464] on div "Status: Confirmed Confirmation: 98426703 Duration: 7 nights Phone Number: [PHON…" at bounding box center [771, 560] width 315 height 240
click at [791, 471] on h5 "Confirmation: 98426703" at bounding box center [772, 468] width 294 height 14
drag, startPoint x: 621, startPoint y: 466, endPoint x: 782, endPoint y: 468, distance: 161.9
click at [782, 468] on div "Status: Confirmed Confirmation: 98426703 Duration: 7 nights Phone Number: [PHON…" at bounding box center [771, 560] width 315 height 240
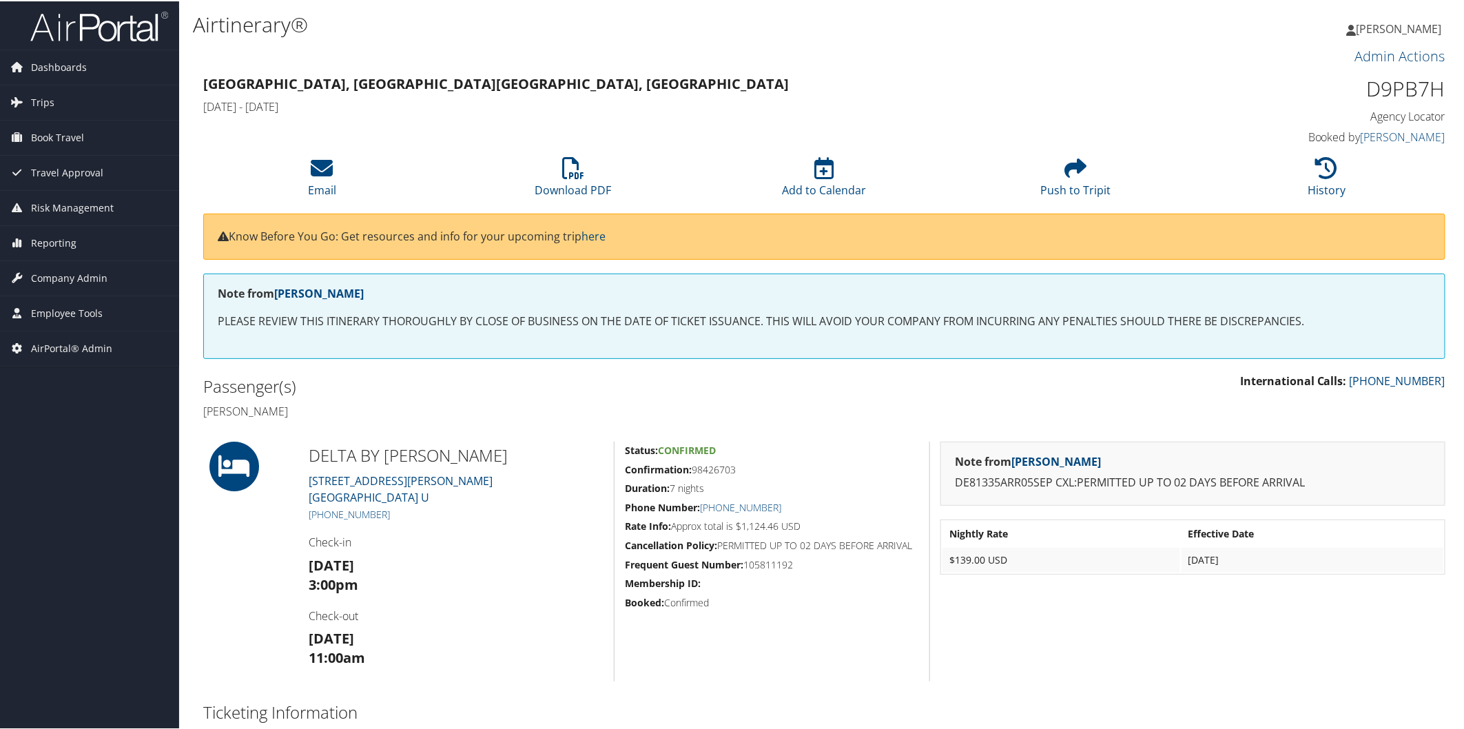
click at [807, 481] on h5 "Duration: 7 nights" at bounding box center [772, 487] width 294 height 14
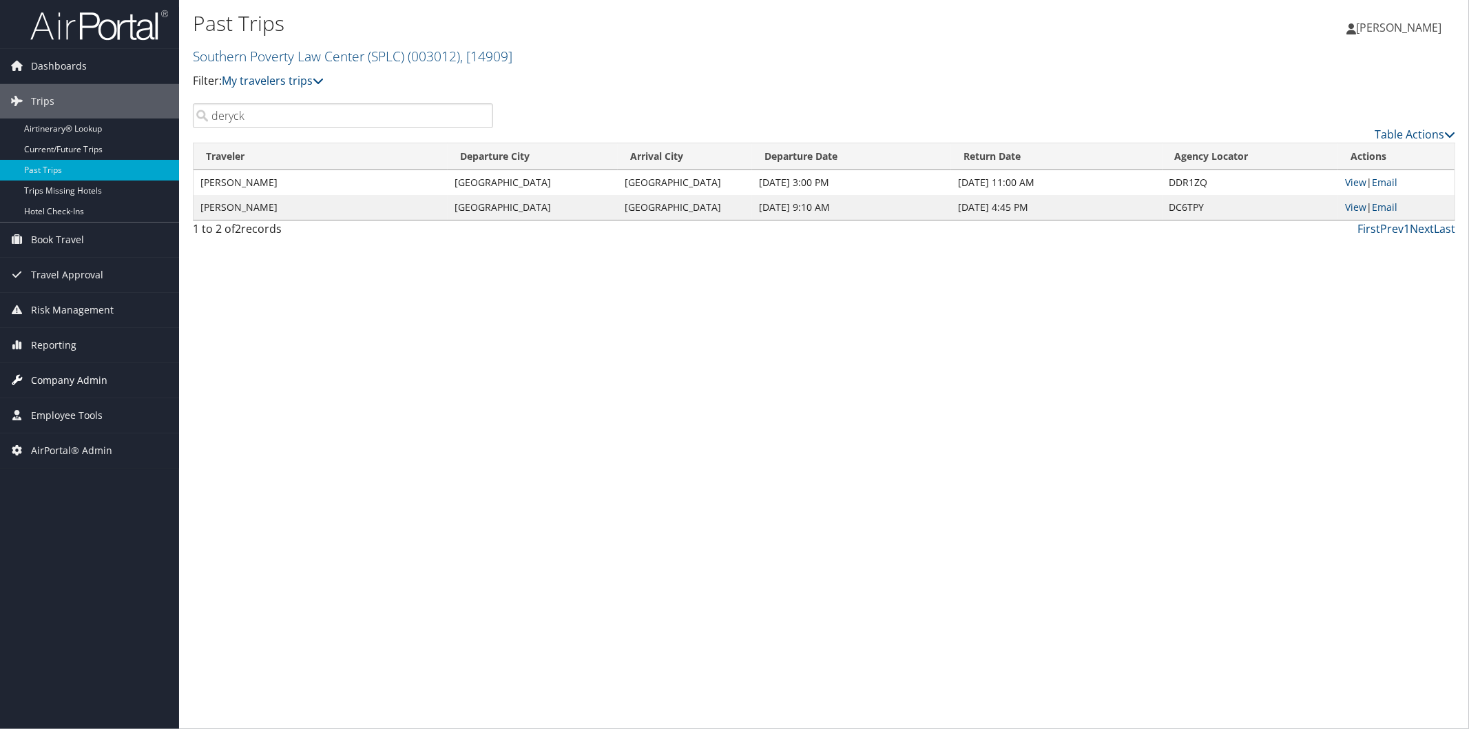
click at [90, 380] on span "Company Admin" at bounding box center [69, 380] width 76 height 34
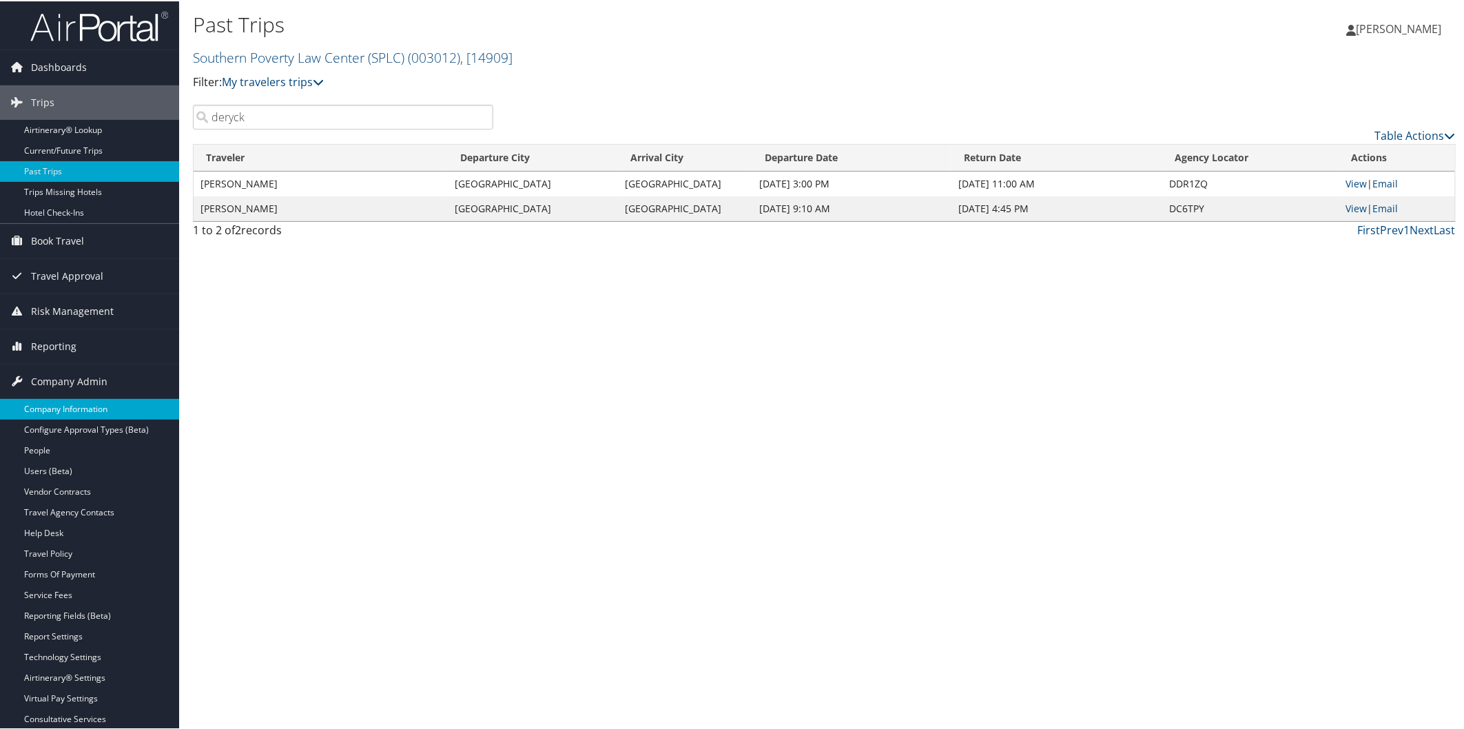
click at [70, 414] on link "Company Information" at bounding box center [89, 407] width 179 height 21
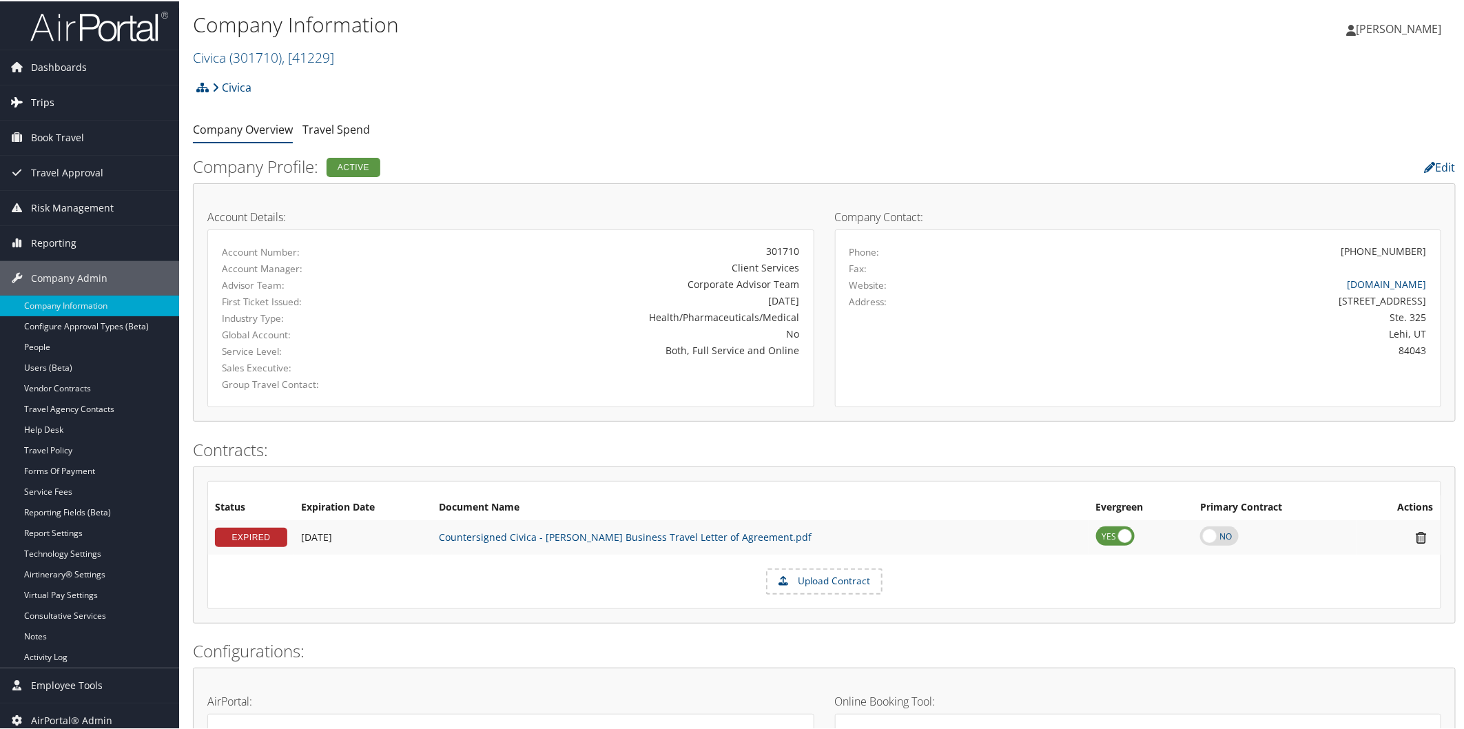
click at [44, 98] on span "Trips" at bounding box center [42, 101] width 23 height 34
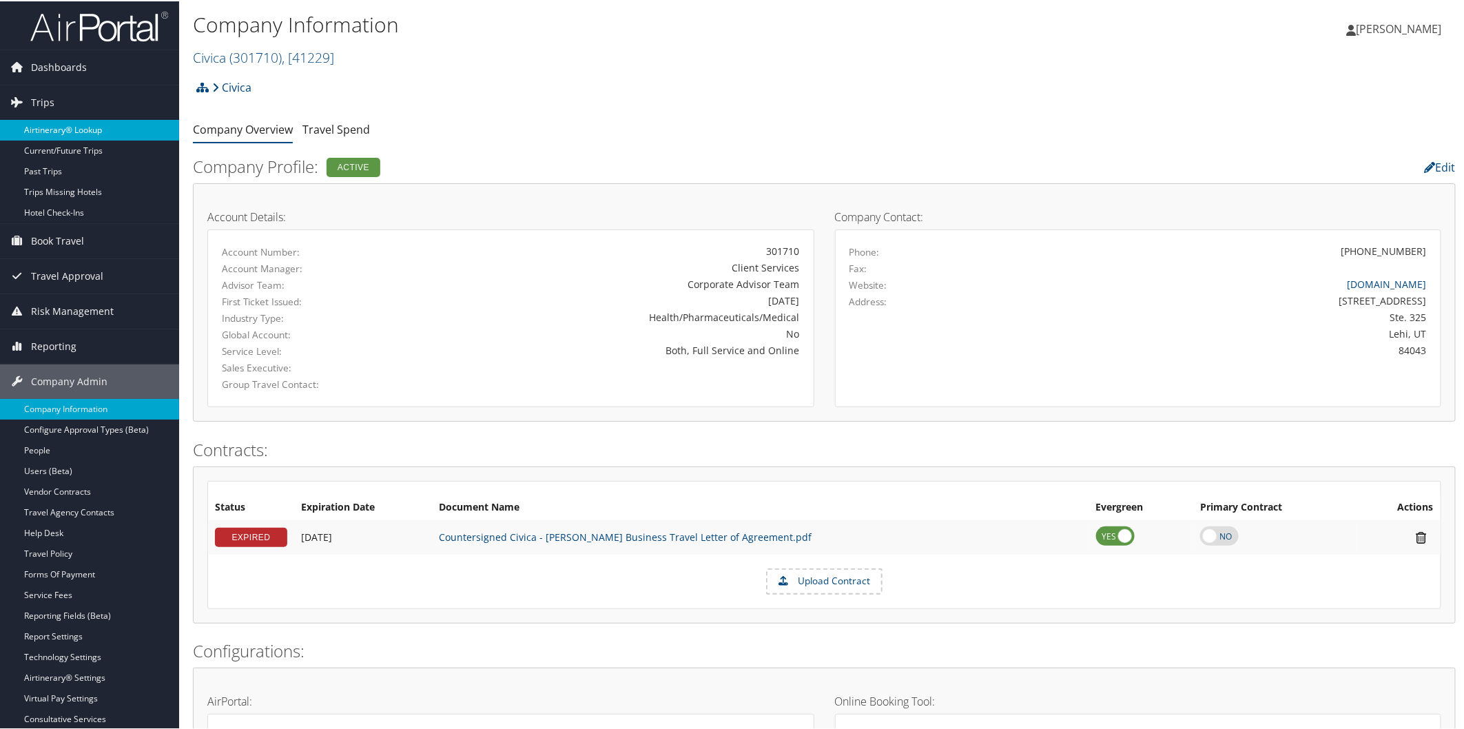
click at [49, 123] on link "Airtinerary® Lookup" at bounding box center [89, 128] width 179 height 21
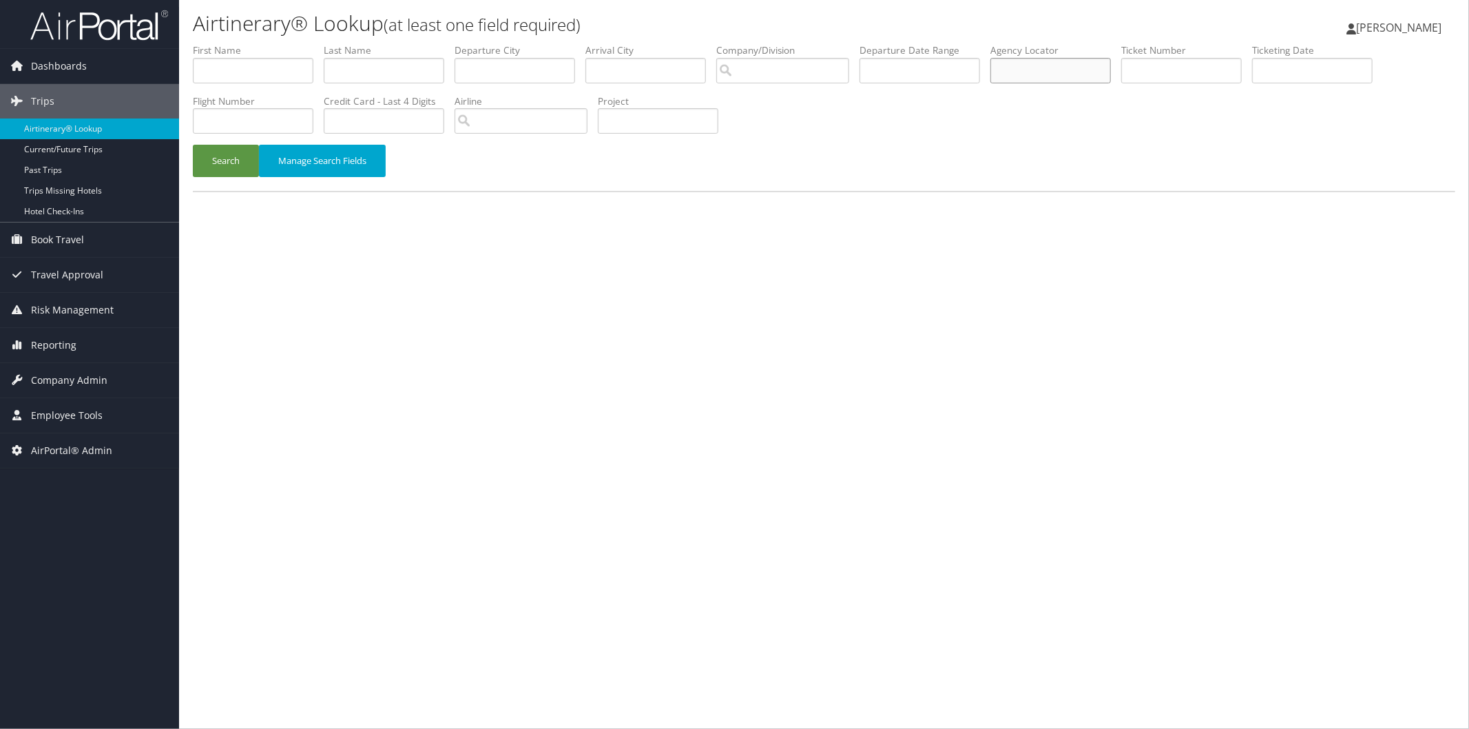
click at [1111, 72] on input "text" at bounding box center [1050, 70] width 121 height 25
type input "d9pb7h"
click at [226, 158] on button "Search" at bounding box center [226, 161] width 66 height 32
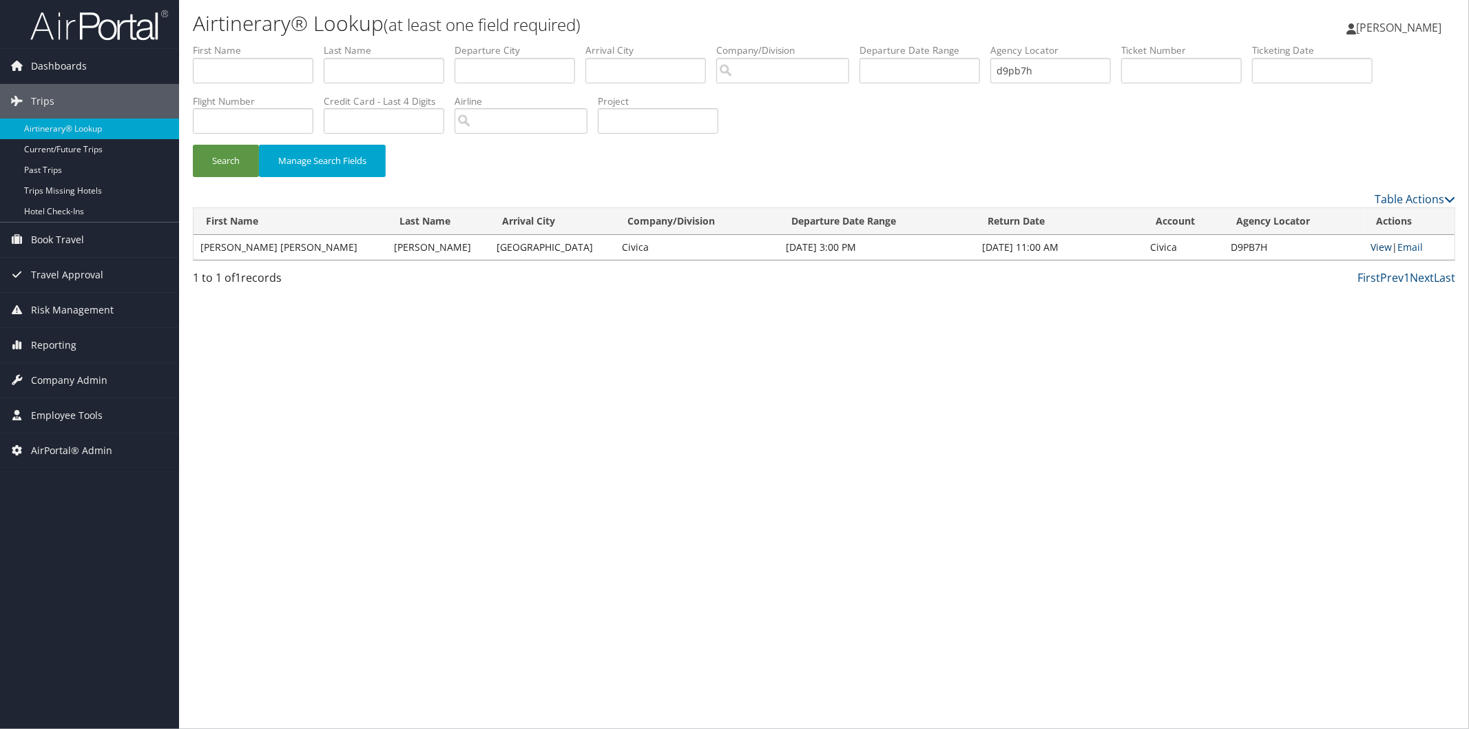
click at [1373, 249] on link "View" at bounding box center [1381, 246] width 21 height 13
click at [57, 346] on span "Reporting" at bounding box center [53, 345] width 45 height 34
click at [85, 504] on span "Company Admin" at bounding box center [69, 504] width 76 height 34
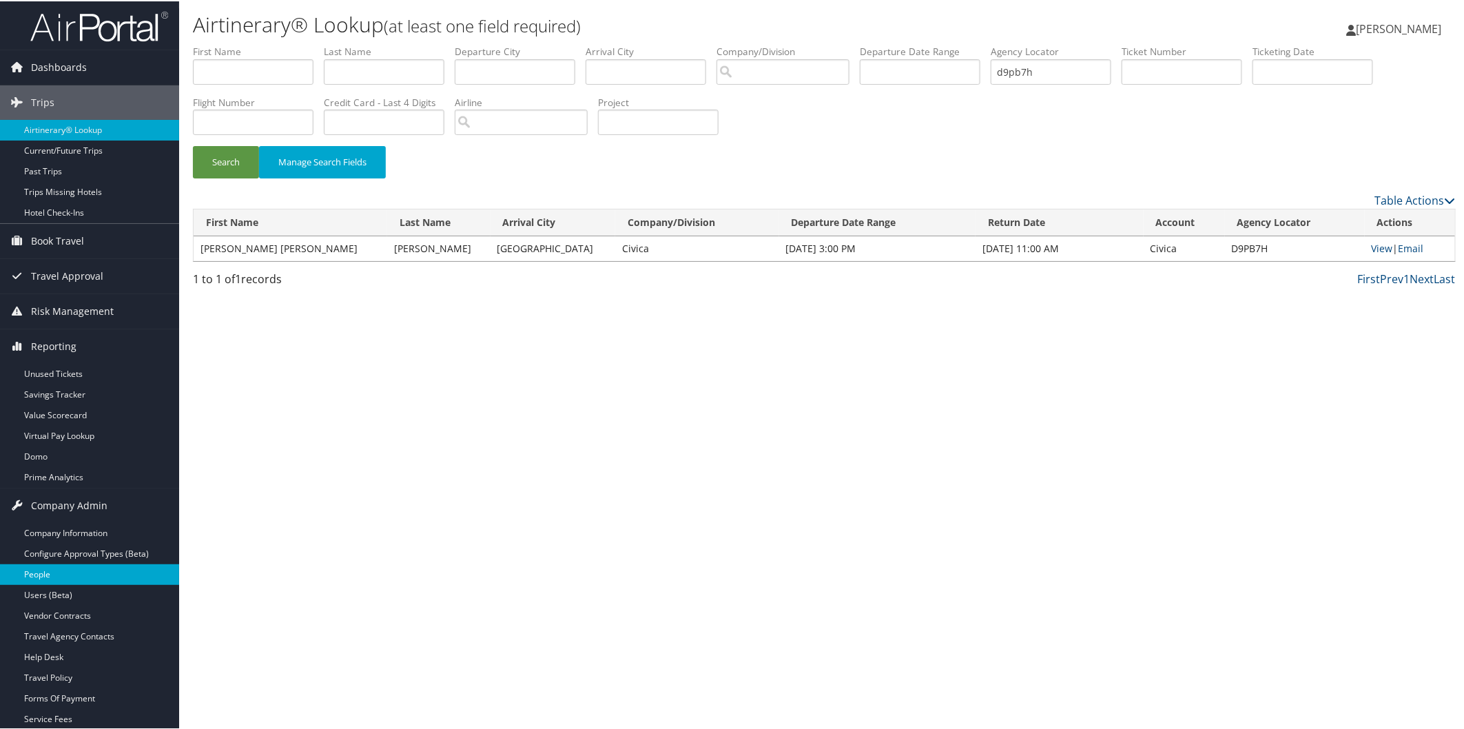
click at [59, 576] on link "People" at bounding box center [89, 573] width 179 height 21
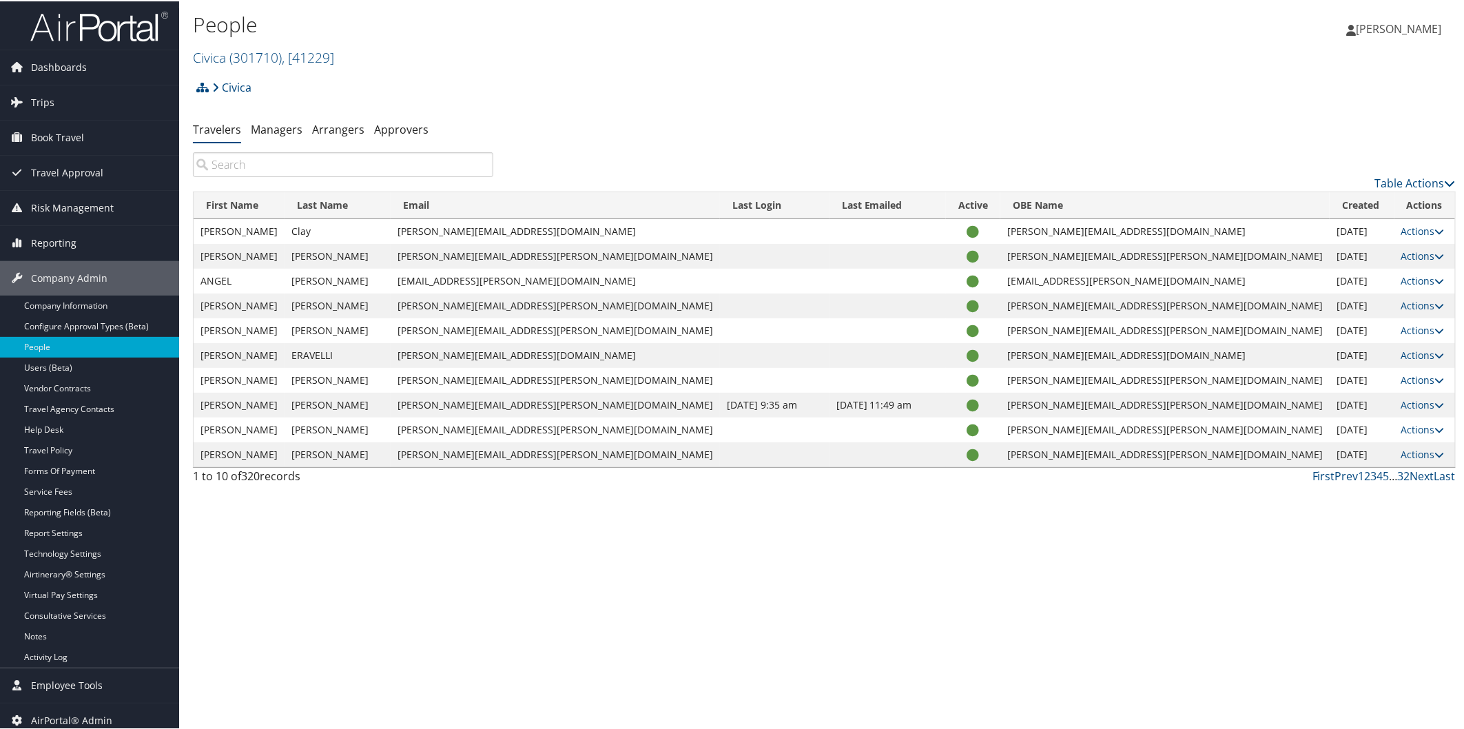
click at [373, 164] on input "search" at bounding box center [343, 163] width 300 height 25
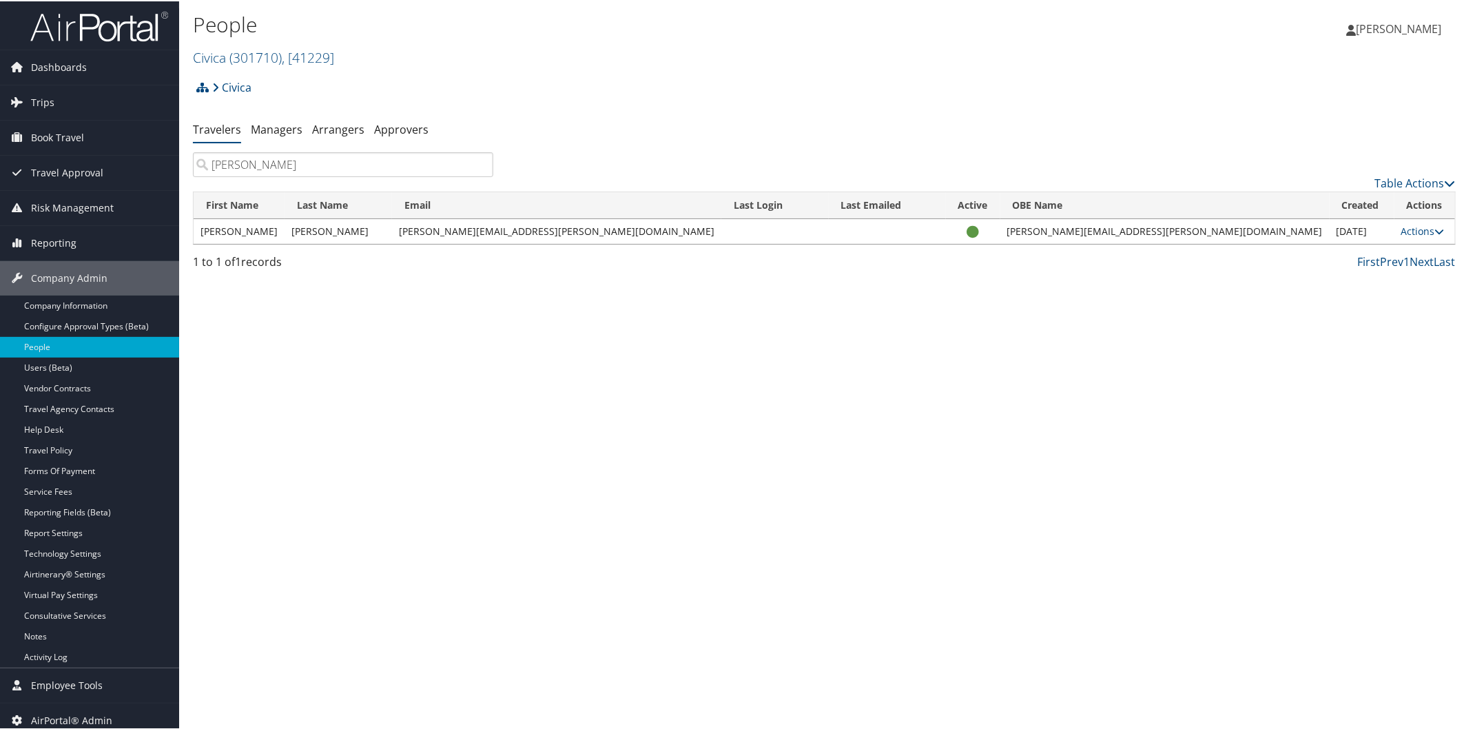
type input "[PERSON_NAME]"
drag, startPoint x: 445, startPoint y: 229, endPoint x: 583, endPoint y: 237, distance: 138.7
click at [583, 237] on td "[PERSON_NAME][EMAIL_ADDRESS][PERSON_NAME][DOMAIN_NAME]" at bounding box center [556, 230] width 329 height 25
copy td "[PERSON_NAME][EMAIL_ADDRESS][PERSON_NAME][DOMAIN_NAME]"
